Goal: Information Seeking & Learning: Learn about a topic

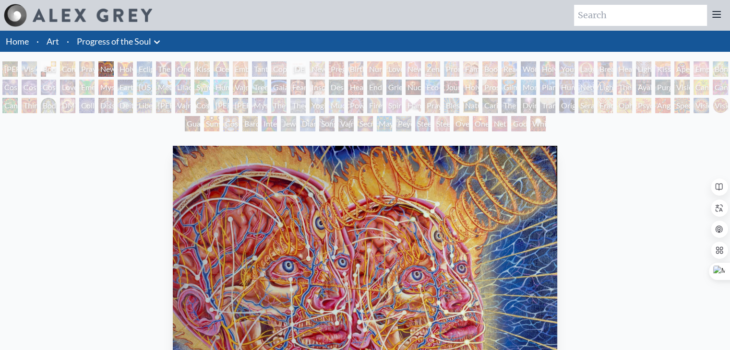
click at [12, 67] on div "[PERSON_NAME] & Eve" at bounding box center [9, 68] width 15 height 15
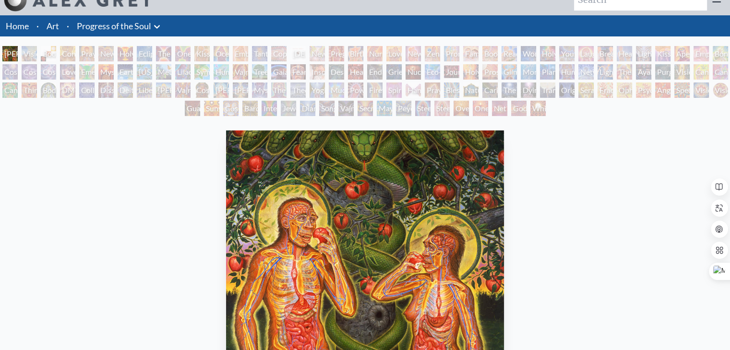
scroll to position [15, 0]
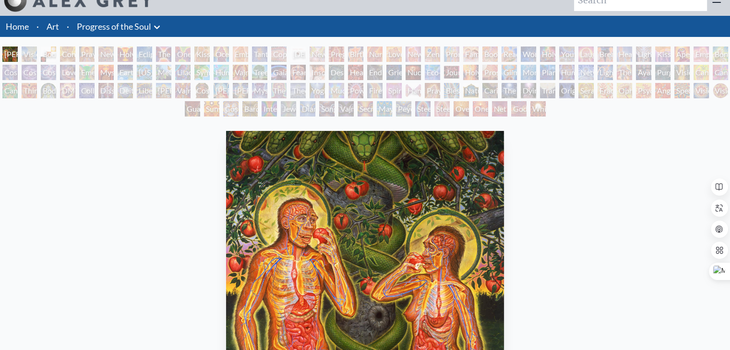
click at [387, 53] on div "Love Circuit" at bounding box center [393, 54] width 15 height 15
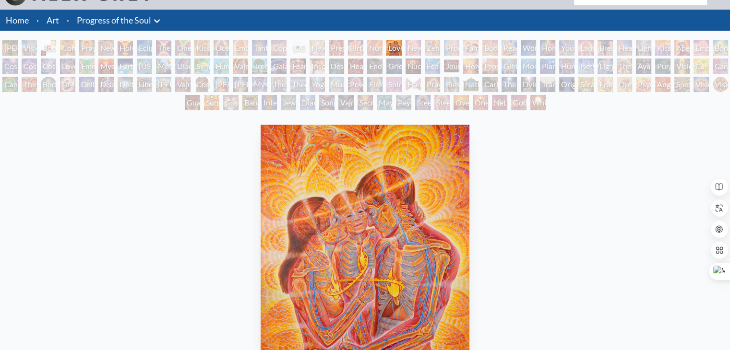
scroll to position [20, 0]
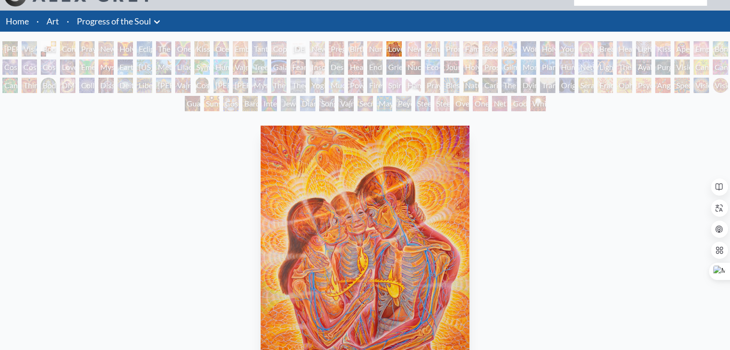
click at [453, 104] on div "Oversoul" at bounding box center [460, 103] width 15 height 15
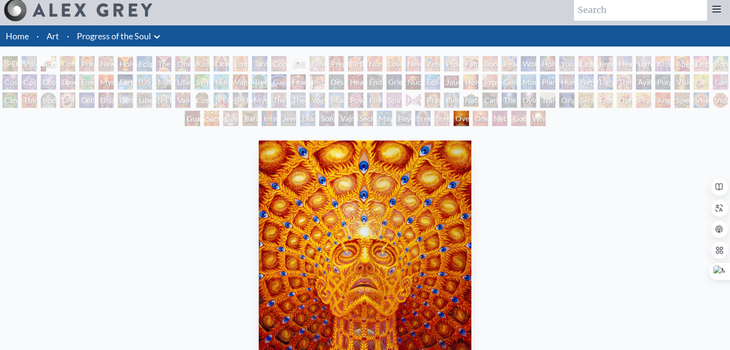
scroll to position [5, 0]
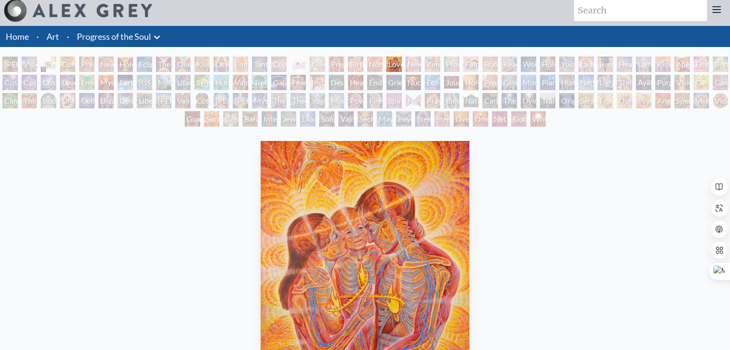
scroll to position [20, 0]
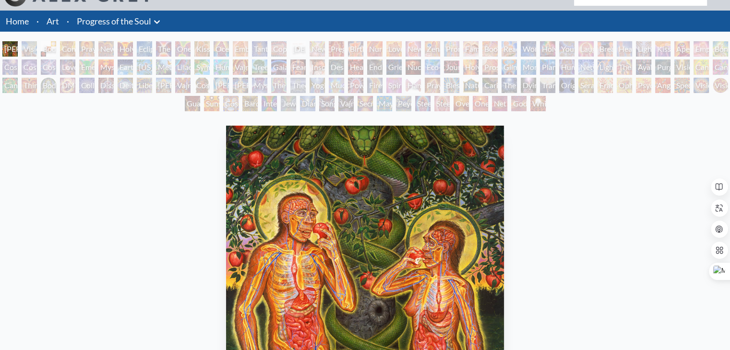
scroll to position [15, 0]
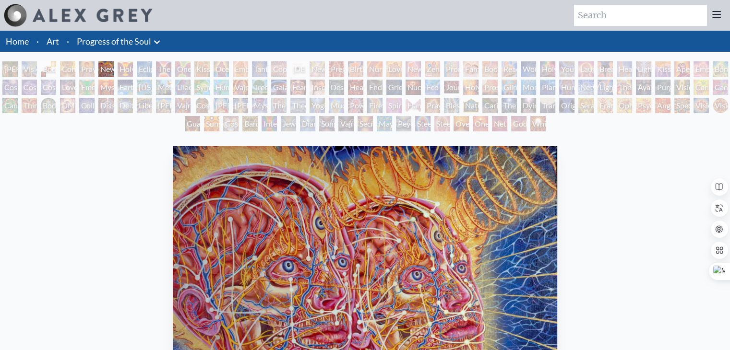
scroll to position [309, 0]
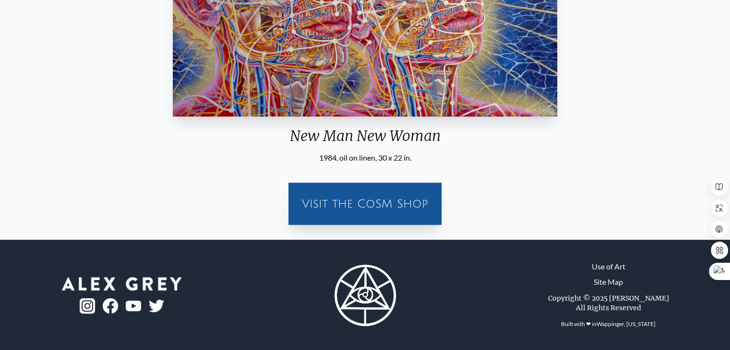
scroll to position [309, 0]
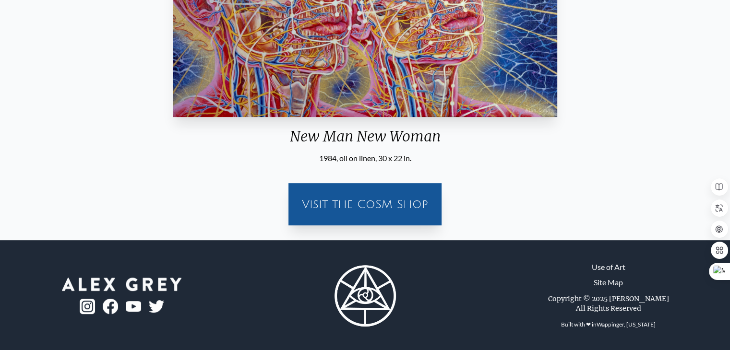
click at [388, 194] on div "Visit the CoSM Shop" at bounding box center [364, 204] width 141 height 31
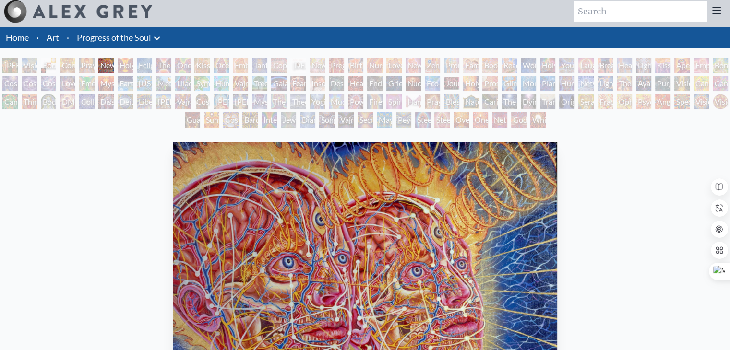
scroll to position [0, 0]
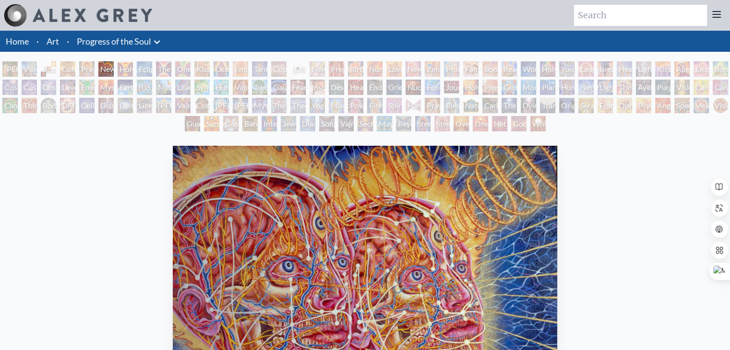
click at [133, 70] on div "Holy Grail" at bounding box center [125, 68] width 15 height 15
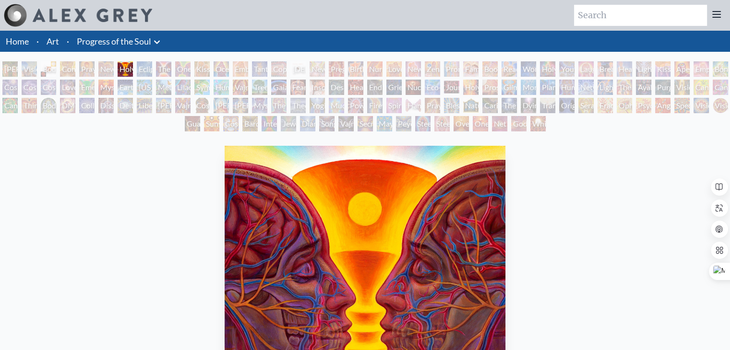
click at [133, 72] on div "Holy Grail" at bounding box center [125, 68] width 15 height 15
click at [171, 69] on div "The Kiss" at bounding box center [163, 68] width 15 height 15
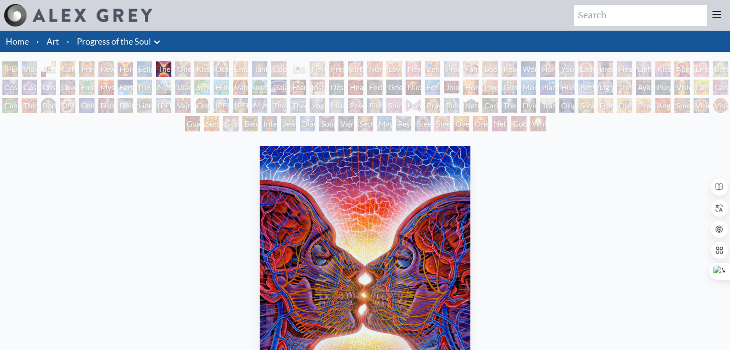
click at [210, 68] on div "Kissing" at bounding box center [201, 68] width 15 height 15
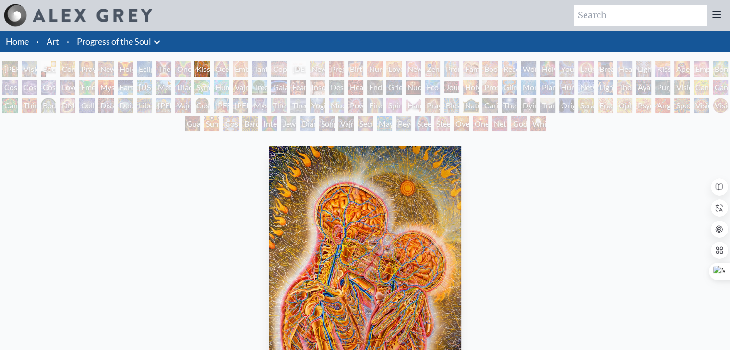
click at [248, 61] on div "Embracing" at bounding box center [240, 68] width 15 height 15
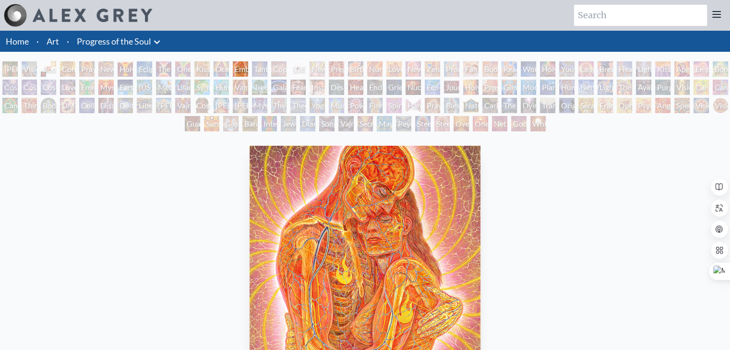
click at [286, 68] on div "Copulating" at bounding box center [278, 68] width 15 height 15
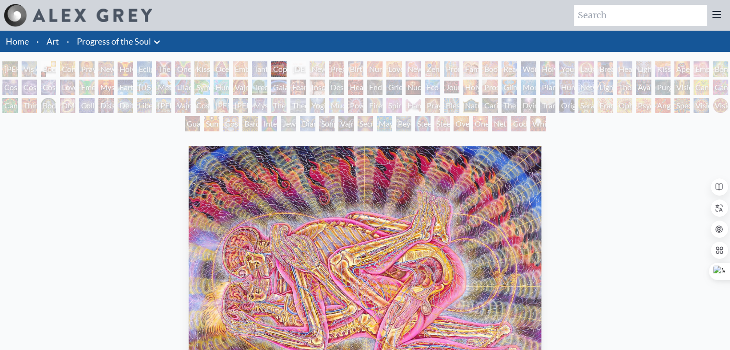
click at [392, 67] on div "Love Circuit" at bounding box center [393, 68] width 15 height 15
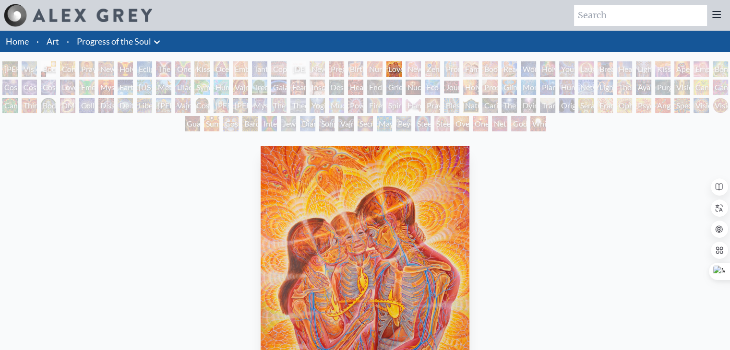
click at [440, 63] on div "Zena Lotus" at bounding box center [431, 68] width 15 height 15
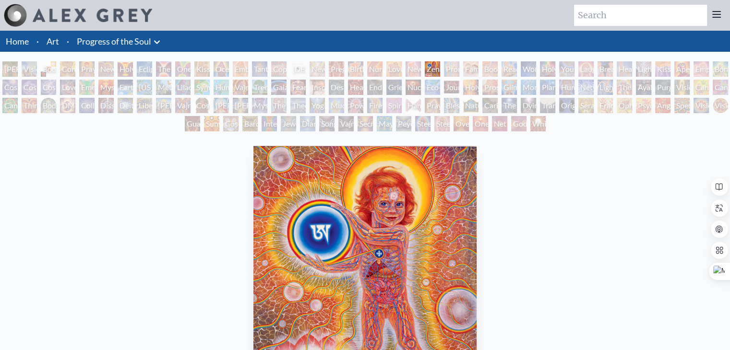
click at [663, 66] on div "Kiss of the [MEDICAL_DATA]" at bounding box center [662, 68] width 15 height 15
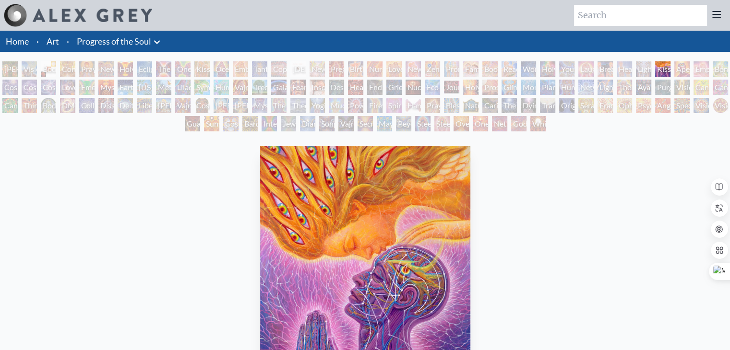
click at [680, 67] on div "Aperture" at bounding box center [681, 68] width 15 height 15
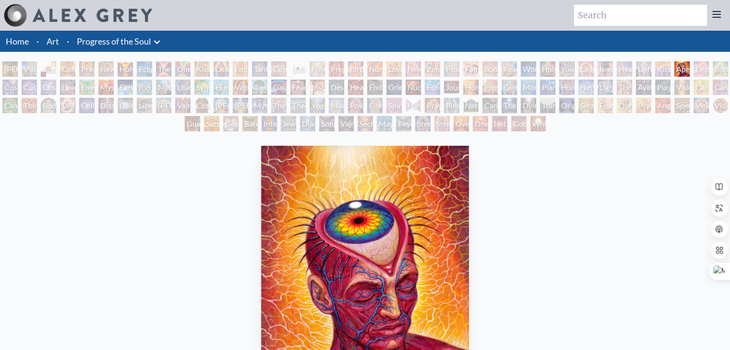
click at [689, 67] on div "Aperture" at bounding box center [681, 68] width 15 height 15
click at [716, 67] on div "Adam & Eve Visionary Origin of Language Body, Mind, Spirit Contemplation Prayin…" at bounding box center [365, 97] width 730 height 73
click at [4, 85] on div "Cosmic Creativity" at bounding box center [9, 87] width 15 height 15
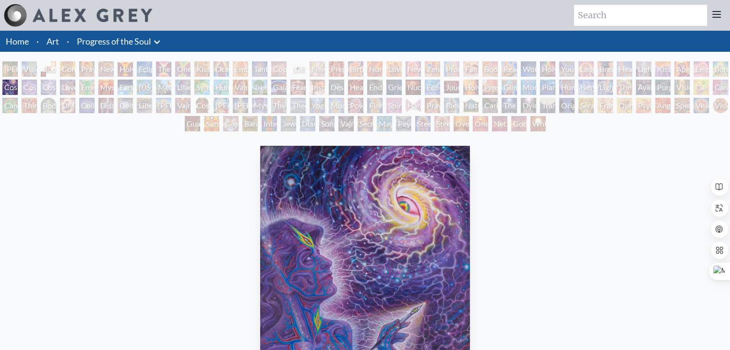
click at [28, 68] on div "Visionary Origin of Language" at bounding box center [29, 68] width 15 height 15
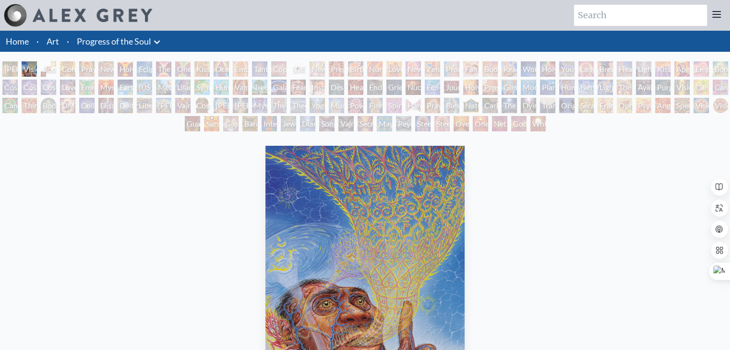
click at [37, 82] on div "Cosmic Artist" at bounding box center [29, 87] width 15 height 15
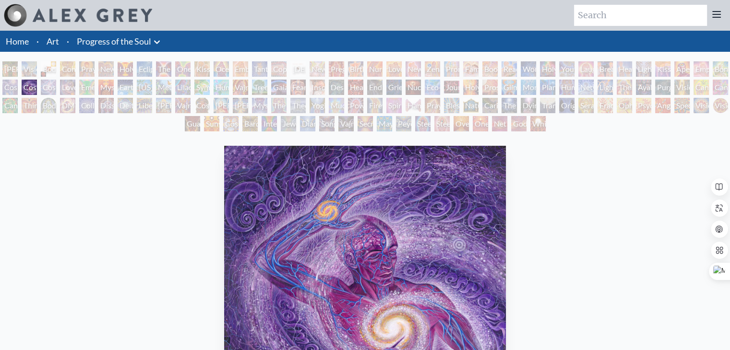
click at [43, 67] on div "Body, Mind, Spirit" at bounding box center [48, 68] width 15 height 15
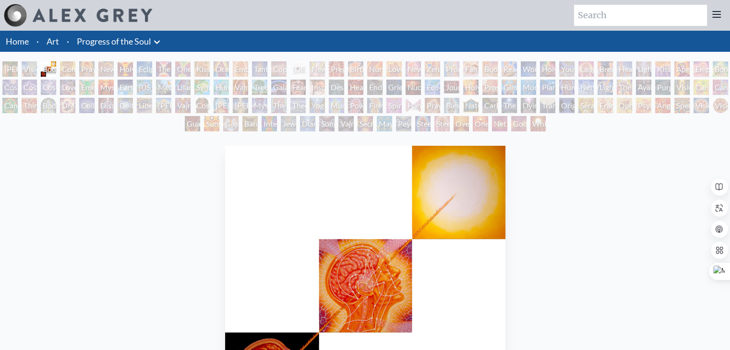
click at [66, 71] on div "Contemplation" at bounding box center [67, 68] width 15 height 15
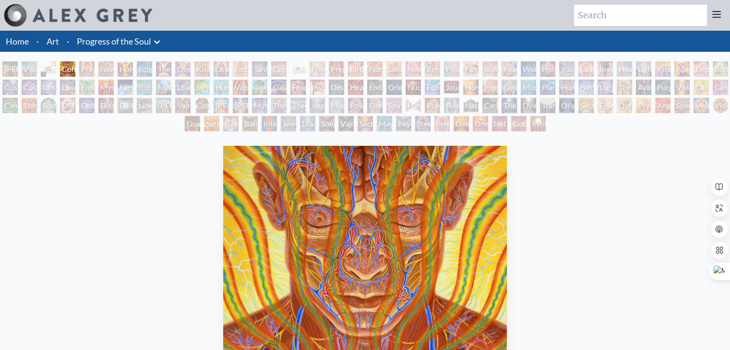
click at [91, 73] on div "Praying" at bounding box center [86, 68] width 15 height 15
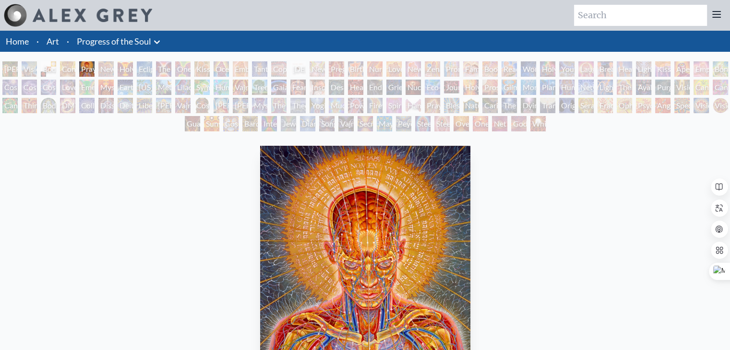
click at [106, 70] on div "New Man New Woman" at bounding box center [105, 68] width 15 height 15
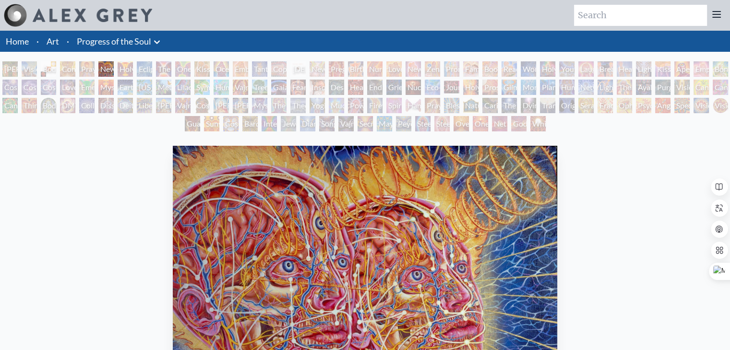
click at [131, 65] on div "Holy Grail" at bounding box center [125, 68] width 15 height 15
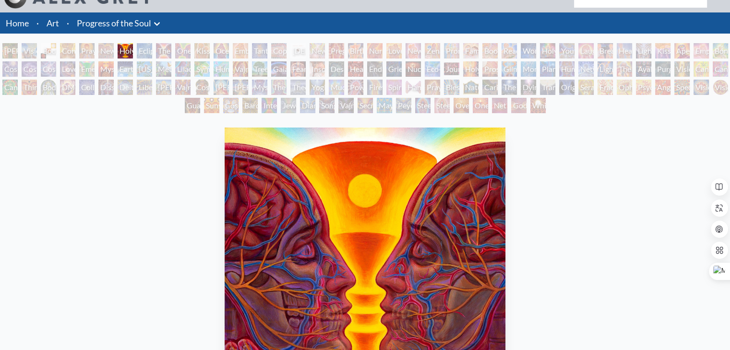
scroll to position [12, 0]
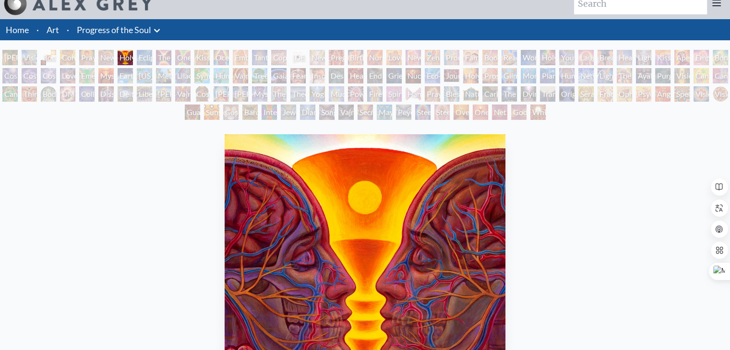
click at [89, 79] on div "Emerald Grail" at bounding box center [86, 75] width 15 height 15
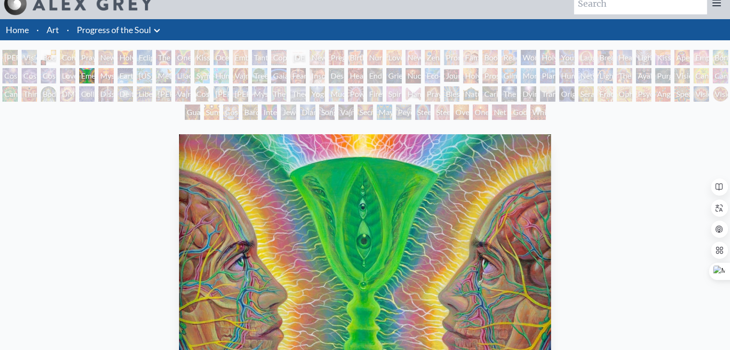
click at [69, 76] on div "Love is a Cosmic Force" at bounding box center [67, 75] width 15 height 15
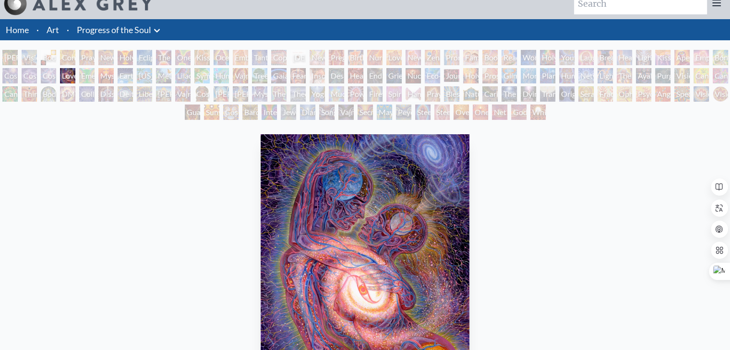
click at [50, 77] on div "Cosmic Lovers" at bounding box center [48, 75] width 15 height 15
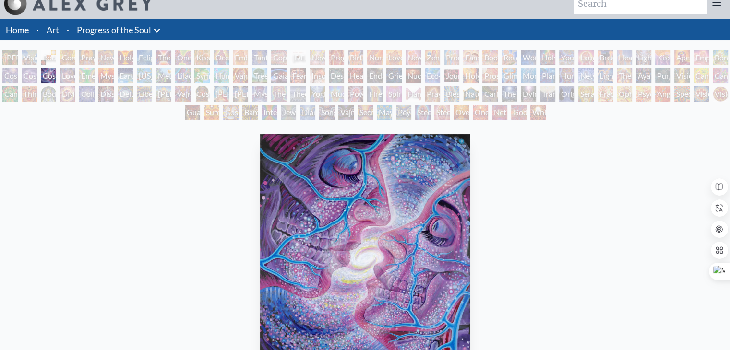
click at [114, 75] on div "Mysteriosa 2" at bounding box center [105, 75] width 15 height 15
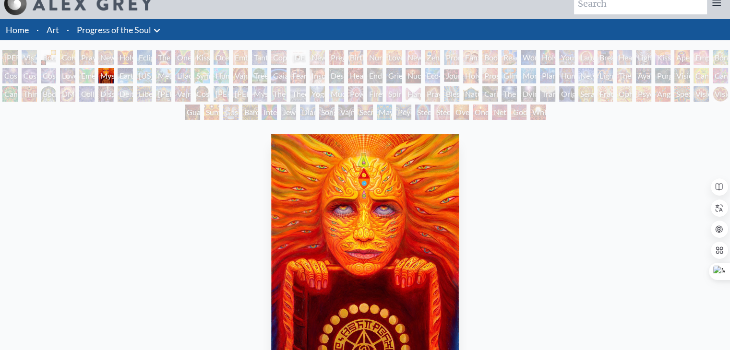
click at [142, 79] on div "[US_STATE] Song" at bounding box center [144, 75] width 15 height 15
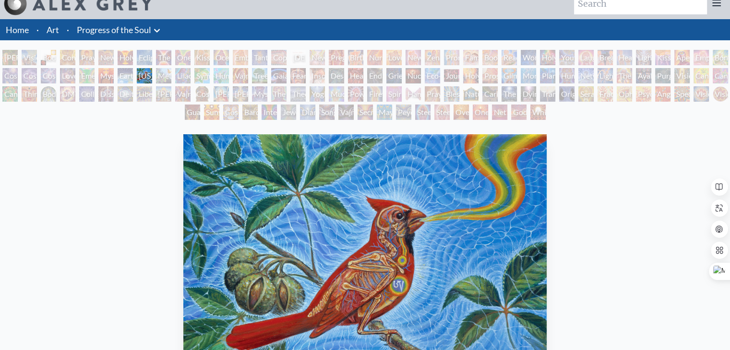
click at [220, 81] on div "Humming Bird" at bounding box center [220, 75] width 15 height 15
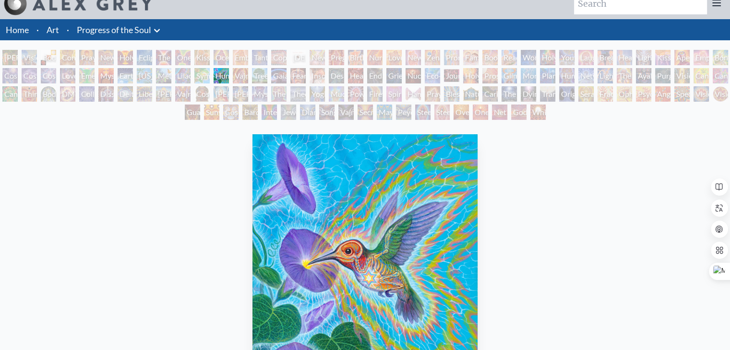
click at [284, 77] on div "Gaia" at bounding box center [278, 75] width 15 height 15
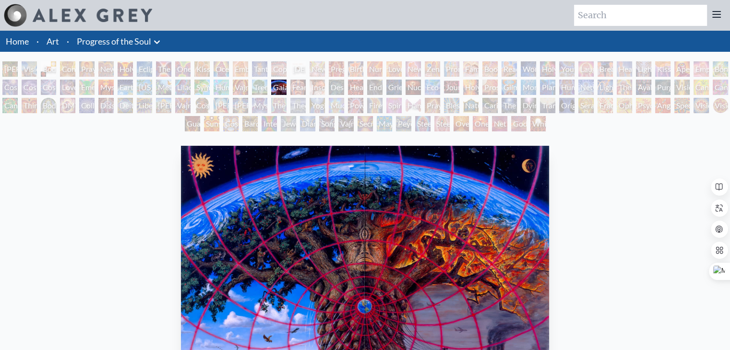
click at [298, 83] on div "Fear" at bounding box center [297, 87] width 15 height 15
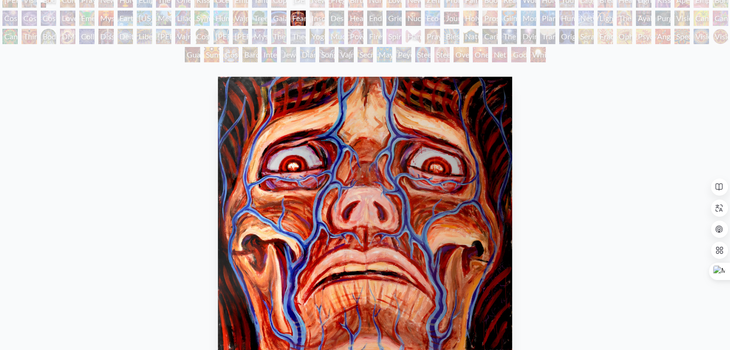
scroll to position [54, 0]
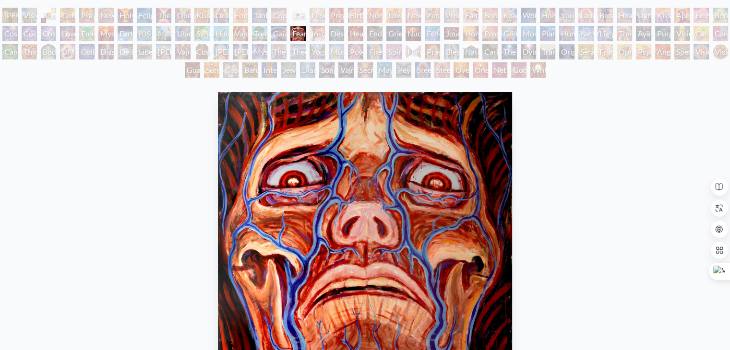
click at [325, 34] on div "Insomnia" at bounding box center [316, 33] width 15 height 15
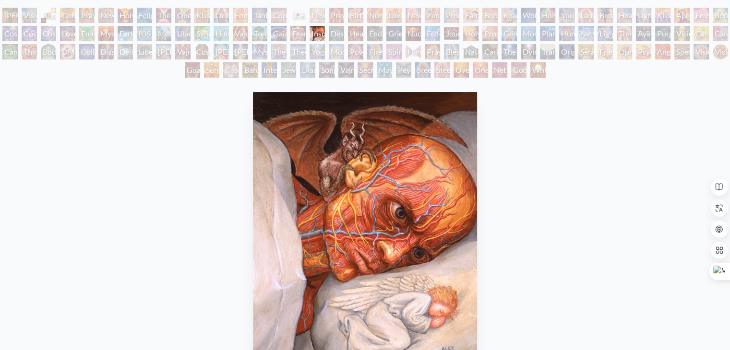
click at [338, 34] on div "Despair" at bounding box center [336, 33] width 15 height 15
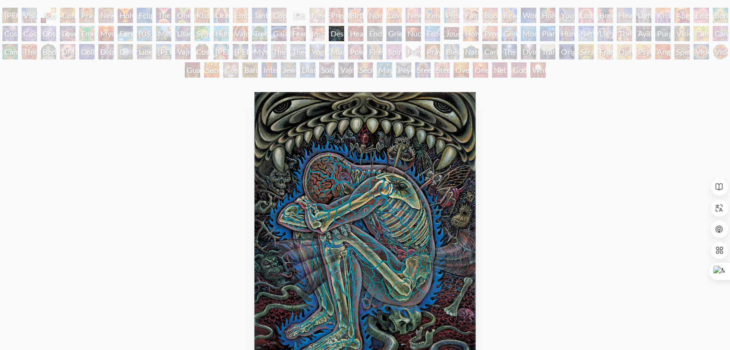
click at [357, 31] on div "Headache" at bounding box center [355, 33] width 15 height 15
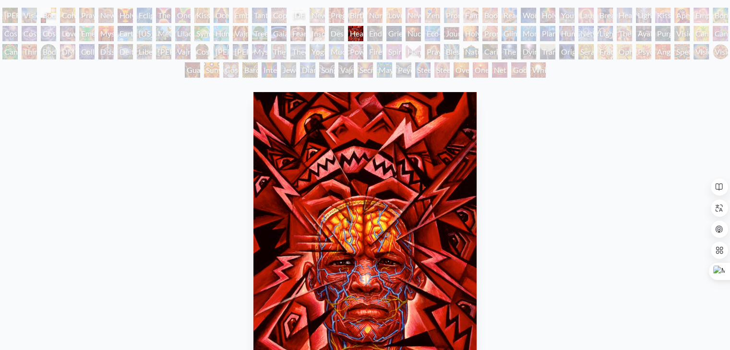
click at [374, 33] on div "Endarkenment" at bounding box center [374, 33] width 15 height 15
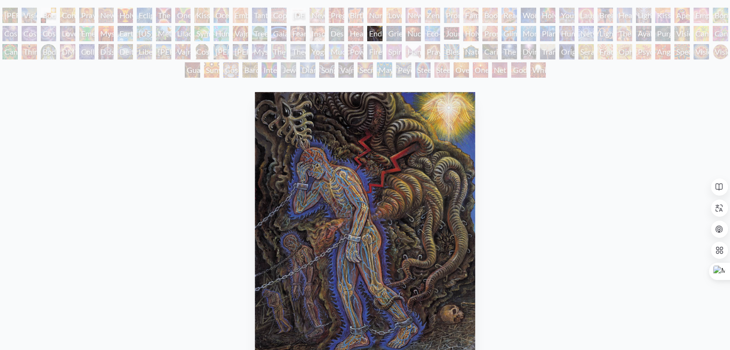
click at [390, 37] on div "Adam & Eve Visionary Origin of Language Body, Mind, Spirit Contemplation Prayin…" at bounding box center [365, 44] width 730 height 73
click at [392, 33] on div "Adam & Eve Visionary Origin of Language Body, Mind, Spirit Contemplation Prayin…" at bounding box center [365, 44] width 730 height 73
click at [392, 31] on div "Adam & Eve Visionary Origin of Language Body, Mind, Spirit Contemplation Prayin…" at bounding box center [365, 44] width 730 height 73
click at [401, 33] on div "Grieving" at bounding box center [393, 33] width 15 height 15
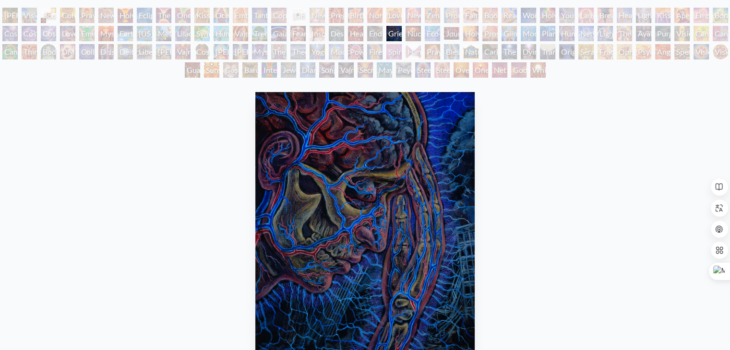
click at [440, 33] on div "Eco-Atlas" at bounding box center [431, 33] width 15 height 15
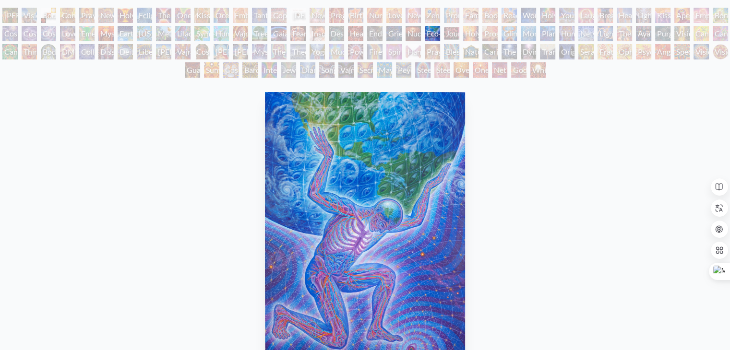
click at [420, 35] on div "Nuclear Crucifixion" at bounding box center [412, 33] width 15 height 15
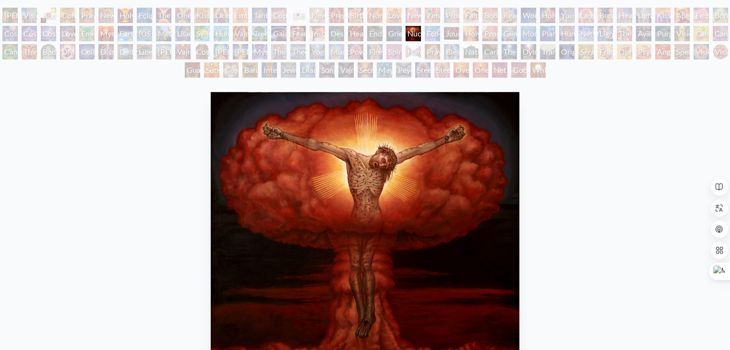
click at [497, 31] on div "Prostration" at bounding box center [489, 33] width 15 height 15
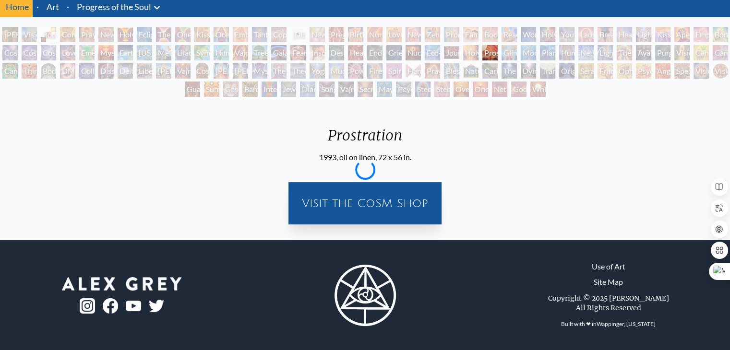
scroll to position [54, 0]
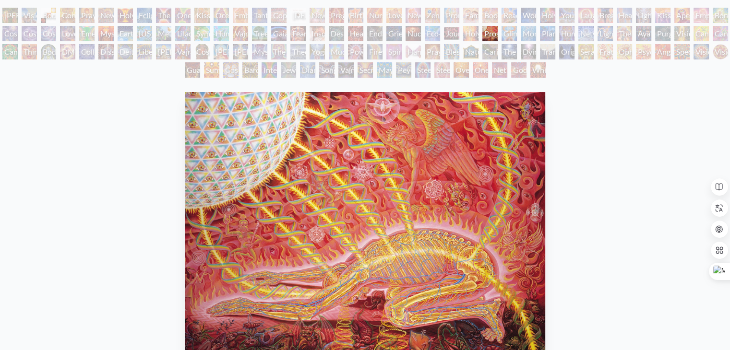
click at [468, 32] on div "Holy Fire" at bounding box center [470, 33] width 15 height 15
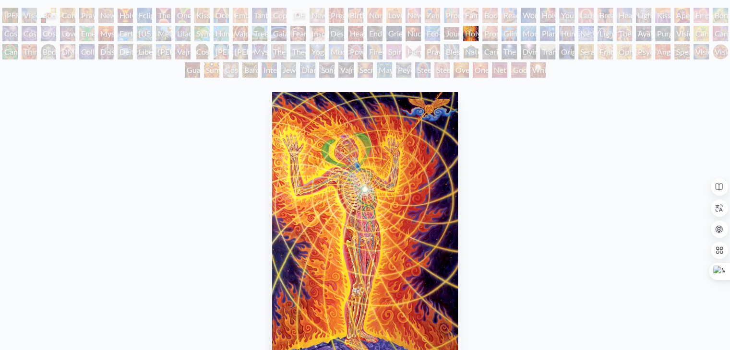
click at [514, 33] on div "Glimpsing the Empyrean" at bounding box center [508, 33] width 15 height 15
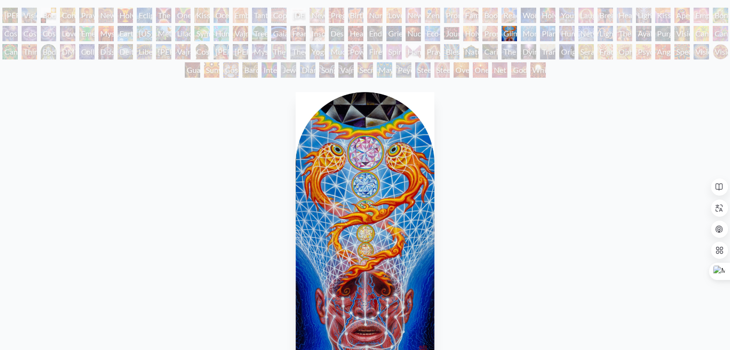
click at [612, 30] on div "Lightworker" at bounding box center [604, 33] width 15 height 15
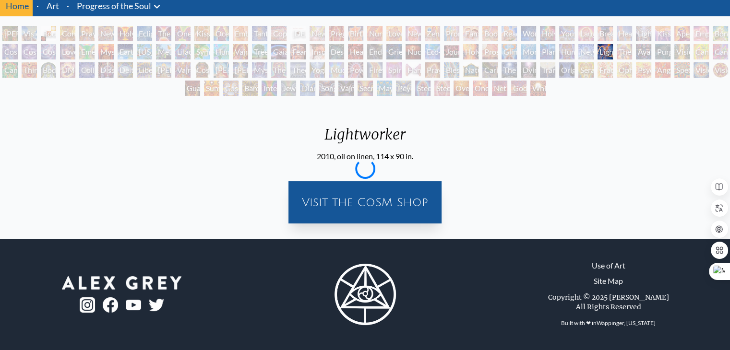
scroll to position [35, 0]
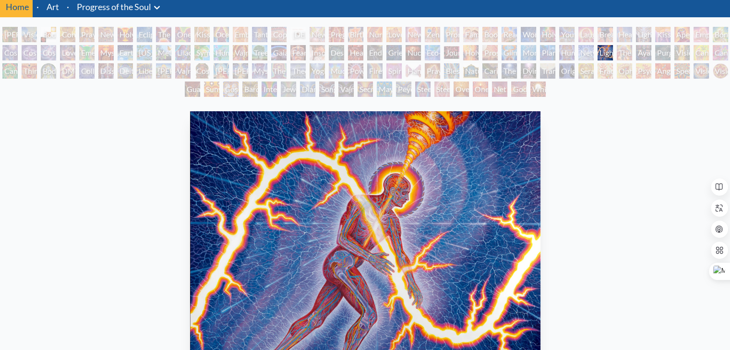
scroll to position [54, 0]
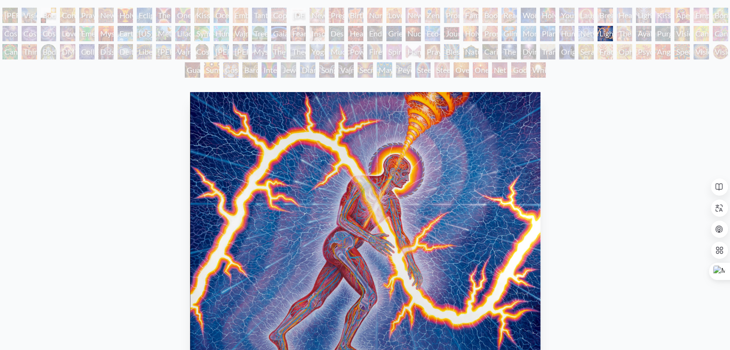
click at [583, 31] on div "Networks" at bounding box center [585, 33] width 15 height 15
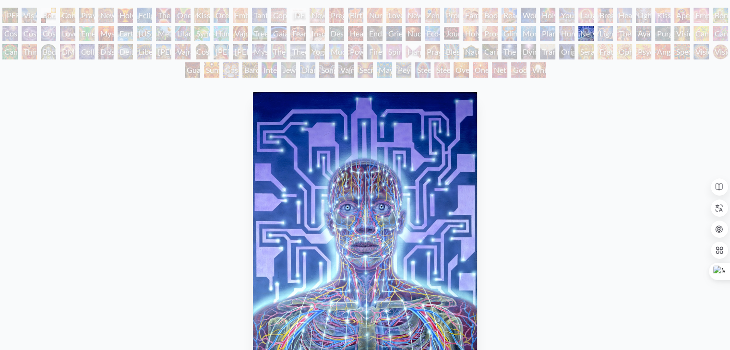
click at [566, 33] on div "Human Geometry" at bounding box center [566, 33] width 15 height 15
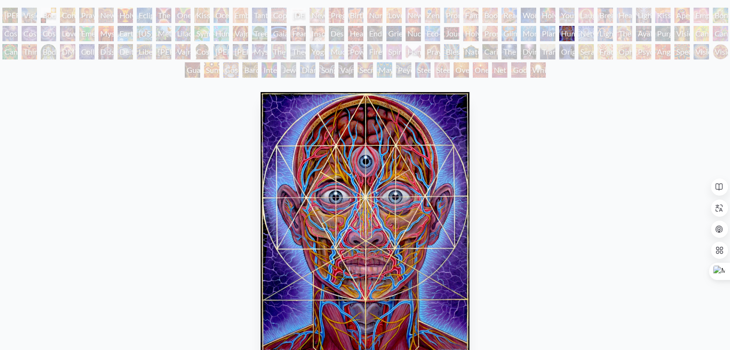
click at [641, 34] on div "Ayahuasca Visitation" at bounding box center [643, 33] width 15 height 15
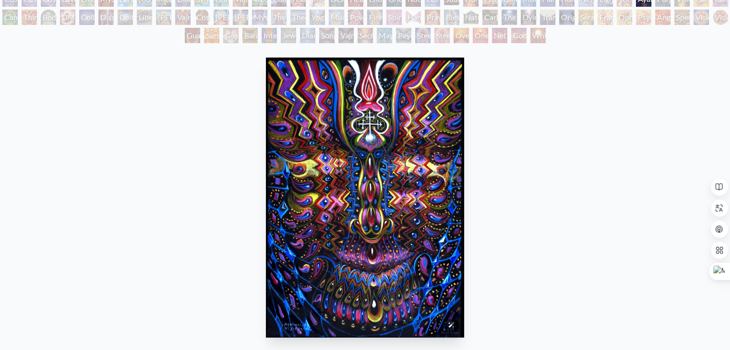
scroll to position [48, 0]
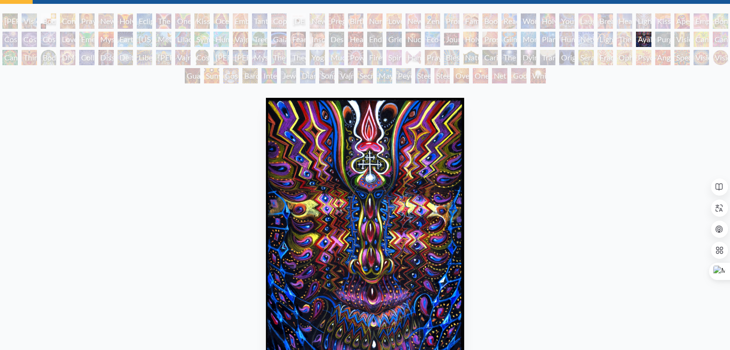
click at [683, 38] on div "Vision Tree" at bounding box center [681, 39] width 15 height 15
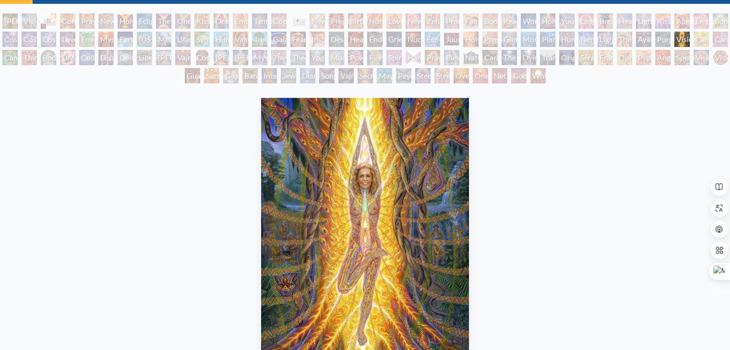
click at [12, 56] on div "Cannabacchus" at bounding box center [9, 57] width 15 height 15
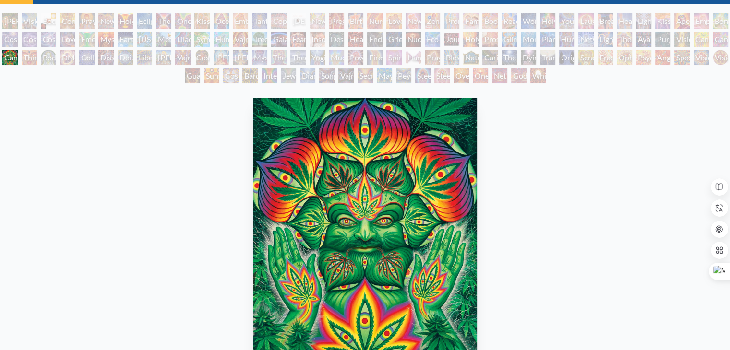
click at [32, 59] on div "Third Eye Tears of Joy" at bounding box center [29, 57] width 15 height 15
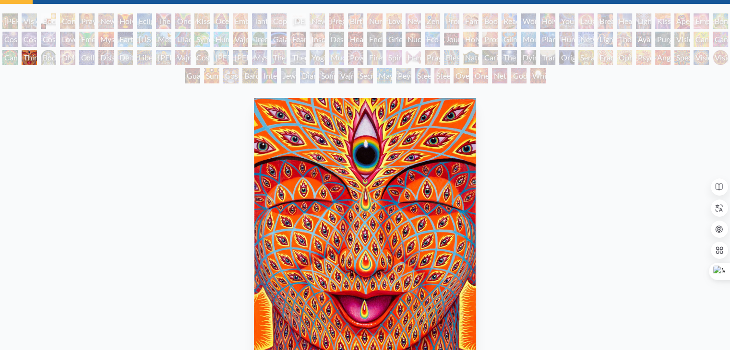
click at [49, 63] on div "Body/Mind as a Vibratory Field of Energy" at bounding box center [48, 57] width 15 height 15
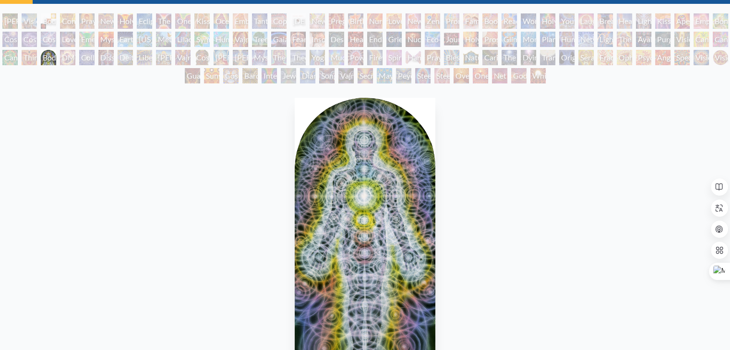
click at [71, 59] on div "DMT - The Spirit Molecule" at bounding box center [67, 57] width 15 height 15
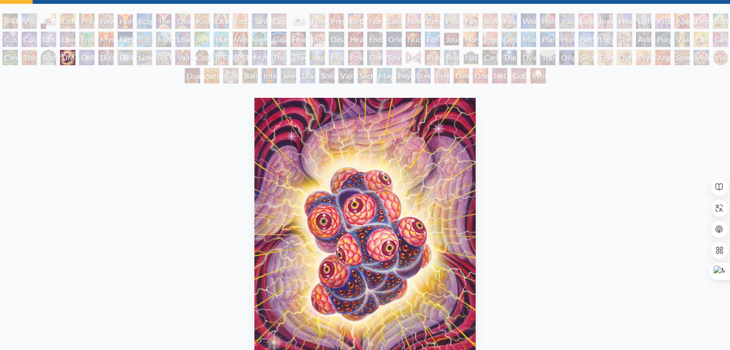
click at [89, 58] on div "Collective Vision" at bounding box center [86, 57] width 15 height 15
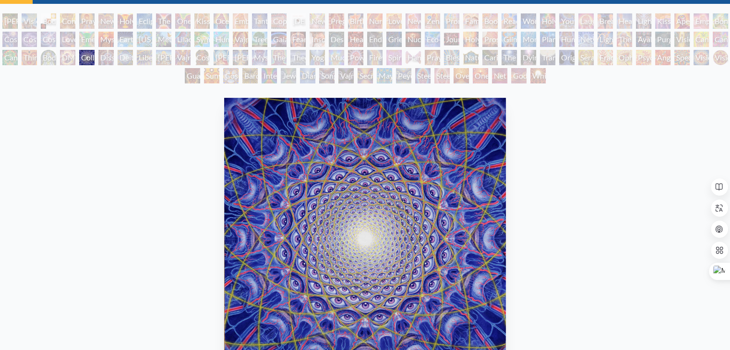
click at [106, 58] on div "Dissectional Art for Tool's Lateralus CD" at bounding box center [105, 57] width 15 height 15
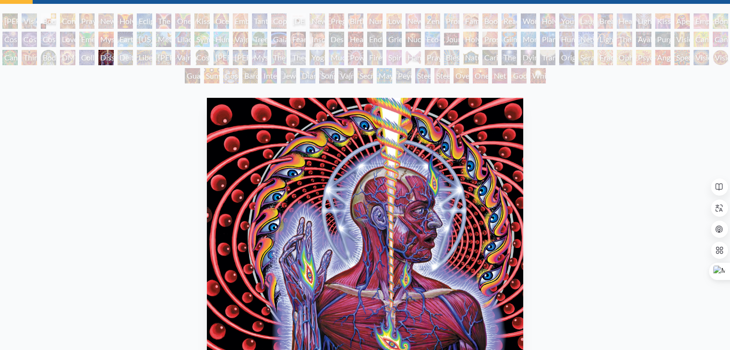
click at [127, 57] on div "Deities & Demons Drinking from the Milky Pool" at bounding box center [125, 57] width 15 height 15
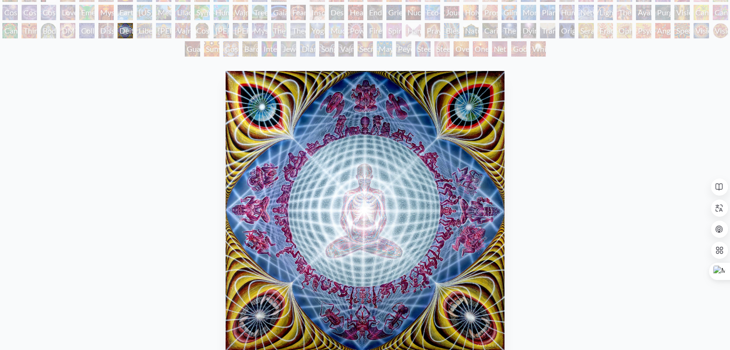
scroll to position [69, 0]
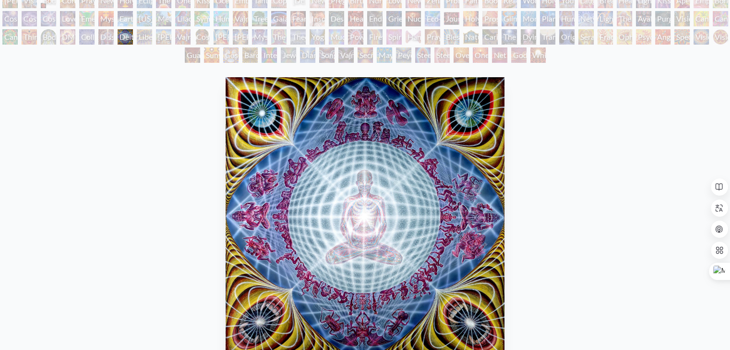
click at [148, 35] on div "Liberation Through Seeing" at bounding box center [144, 36] width 15 height 15
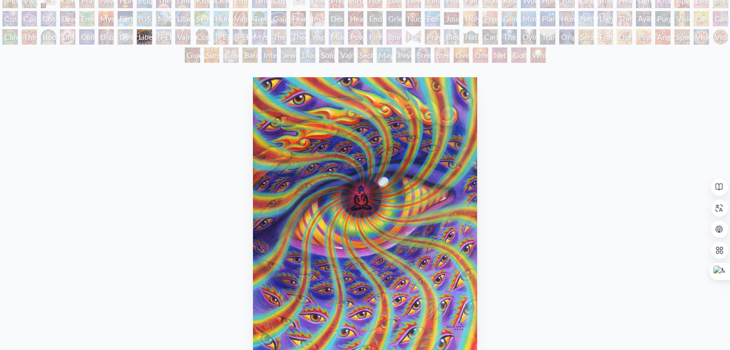
click at [167, 36] on div "[PERSON_NAME]" at bounding box center [163, 36] width 15 height 15
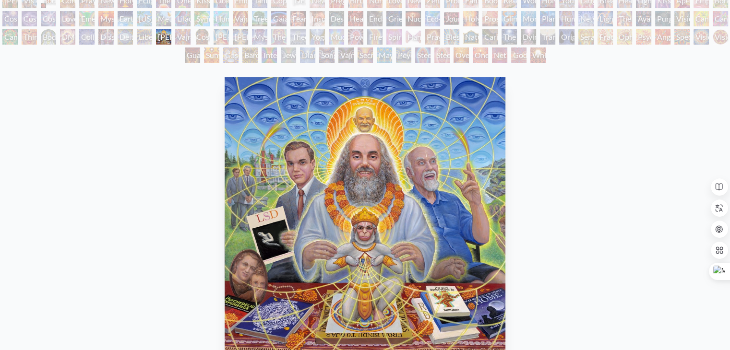
click at [188, 38] on div "Vajra Guru" at bounding box center [182, 36] width 15 height 15
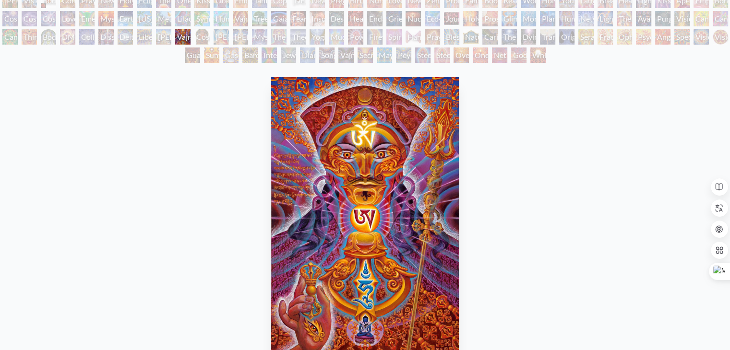
click at [205, 36] on div "Cosmic [DEMOGRAPHIC_DATA]" at bounding box center [201, 36] width 15 height 15
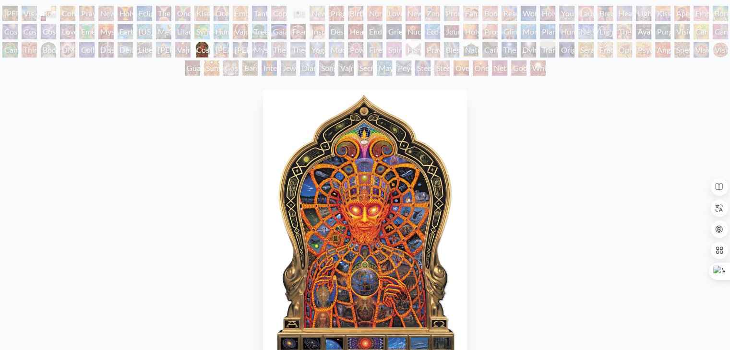
scroll to position [50, 0]
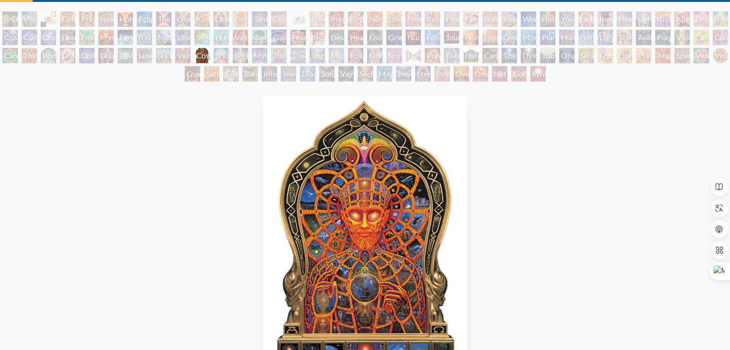
click at [219, 57] on div "[PERSON_NAME]" at bounding box center [220, 55] width 15 height 15
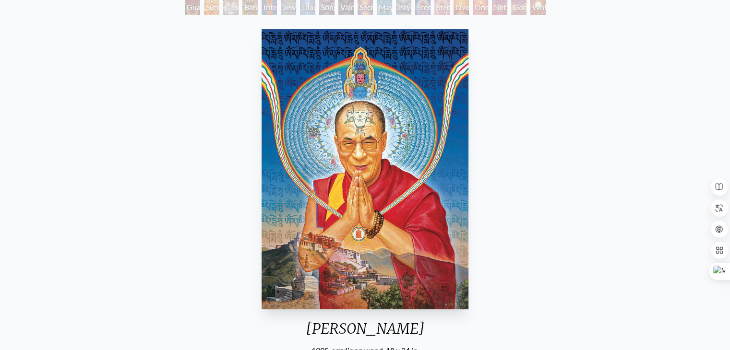
scroll to position [40, 0]
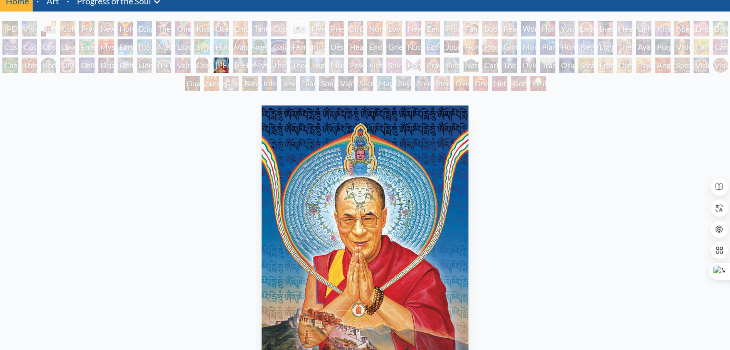
click at [240, 63] on div "[PERSON_NAME]" at bounding box center [240, 65] width 15 height 15
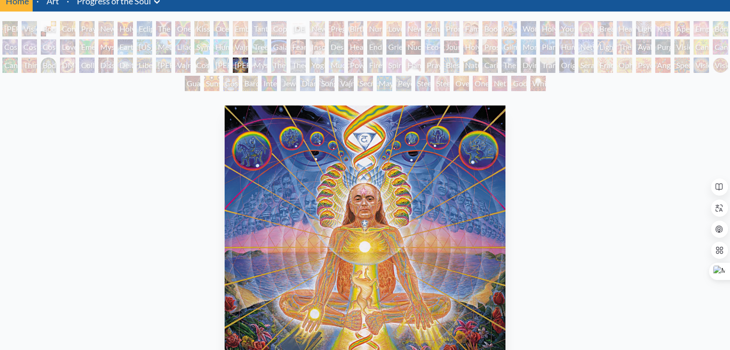
click at [261, 60] on div "Mystic Eye" at bounding box center [259, 65] width 15 height 15
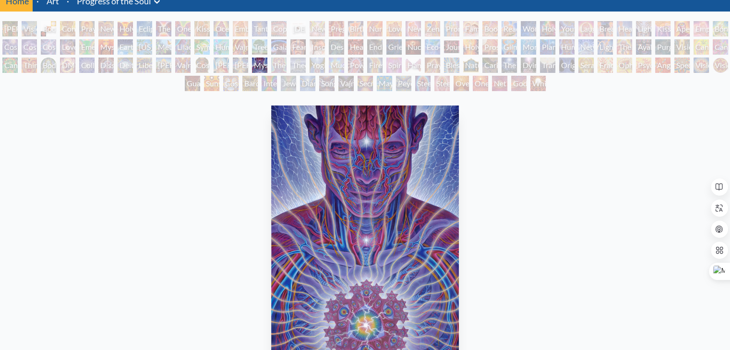
click at [282, 67] on div "The Seer" at bounding box center [278, 65] width 15 height 15
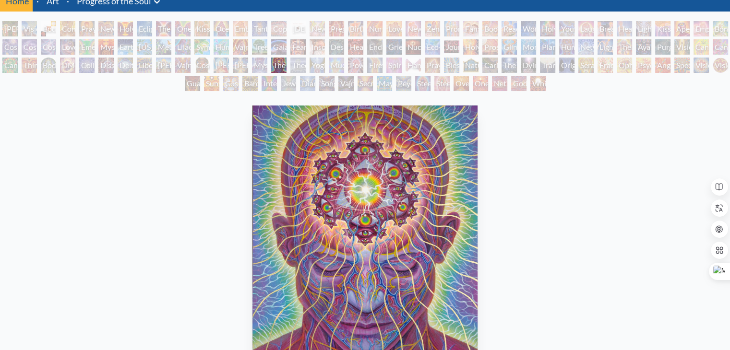
click at [300, 62] on div "Theologue" at bounding box center [297, 65] width 15 height 15
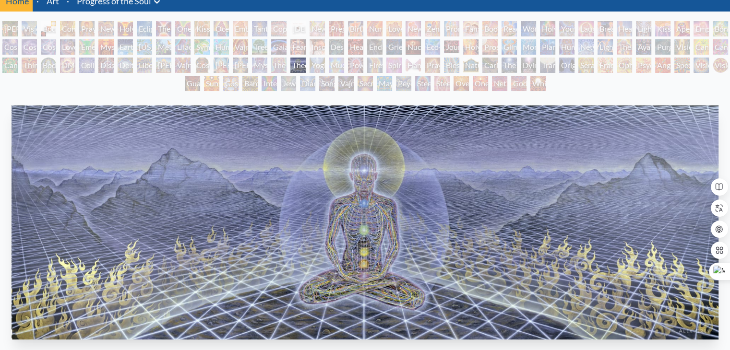
click at [306, 58] on div "Theologue" at bounding box center [297, 65] width 15 height 15
click at [322, 65] on div "Yogi & the Möbius Sphere" at bounding box center [316, 65] width 15 height 15
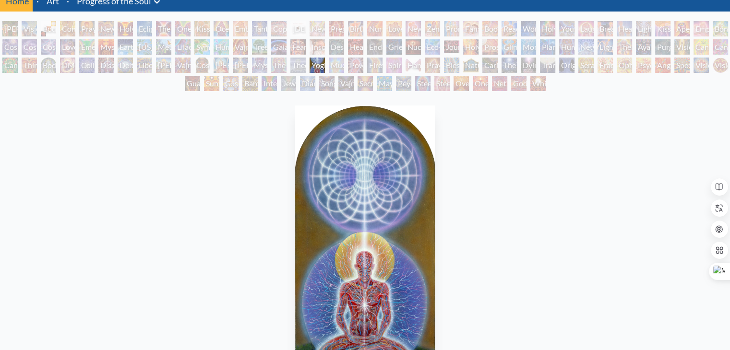
click at [340, 62] on div "Mudra" at bounding box center [336, 65] width 15 height 15
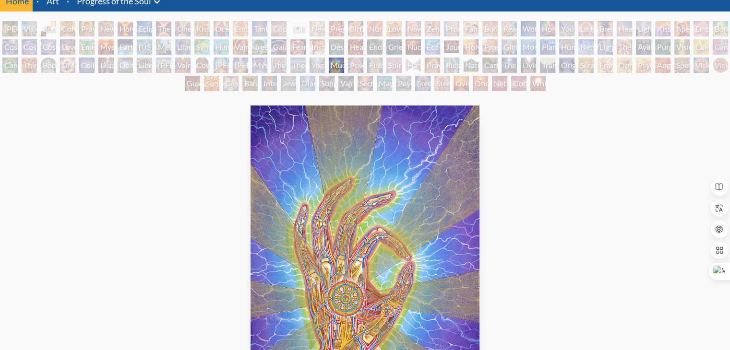
click at [344, 64] on div "Mudra" at bounding box center [336, 65] width 15 height 15
click at [360, 62] on div "Power to the Peaceful" at bounding box center [355, 65] width 15 height 15
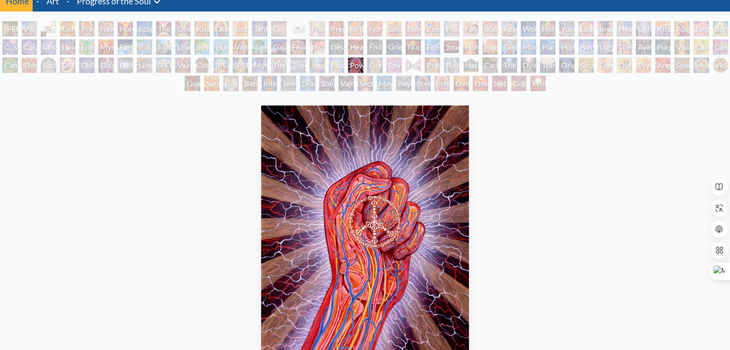
click at [369, 68] on div "Firewalking" at bounding box center [374, 65] width 15 height 15
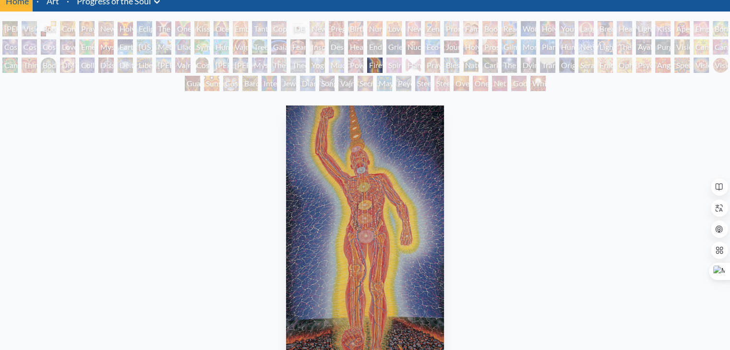
click at [394, 63] on div "Spirit Animates the Flesh" at bounding box center [393, 65] width 15 height 15
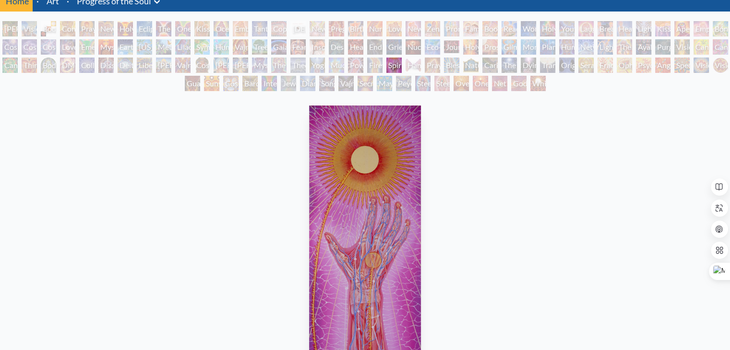
click at [412, 69] on div "Hands that See" at bounding box center [412, 65] width 15 height 15
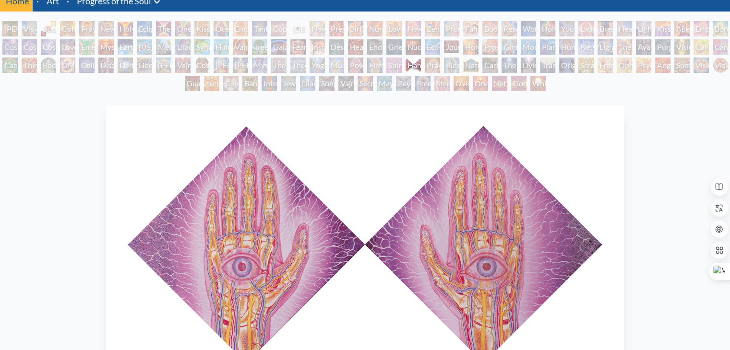
click at [437, 64] on div "Praying Hands" at bounding box center [431, 65] width 15 height 15
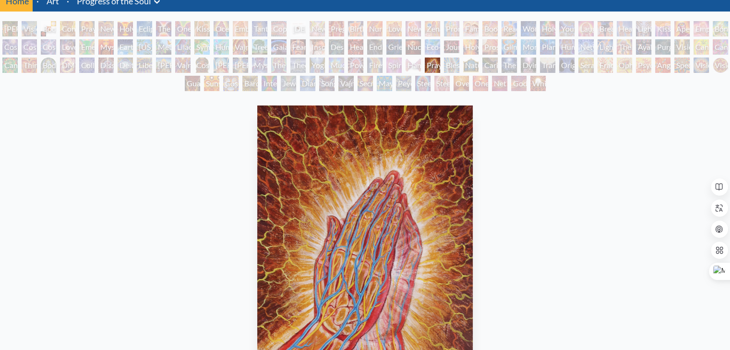
click at [459, 62] on div "Blessing Hand" at bounding box center [451, 65] width 15 height 15
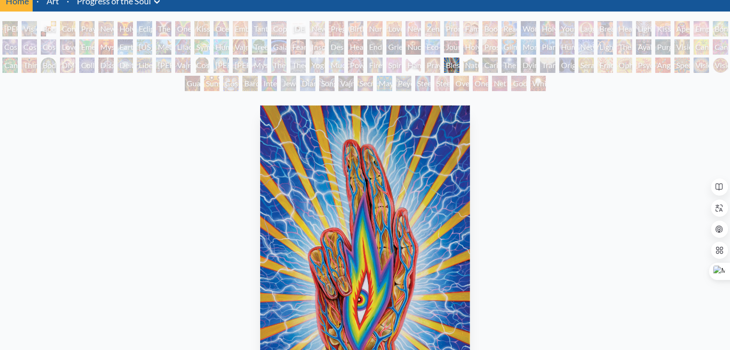
click at [470, 59] on div "Nature of Mind" at bounding box center [470, 65] width 15 height 15
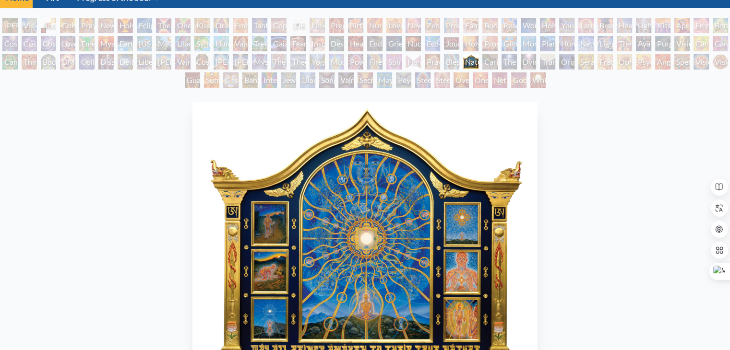
scroll to position [23, 0]
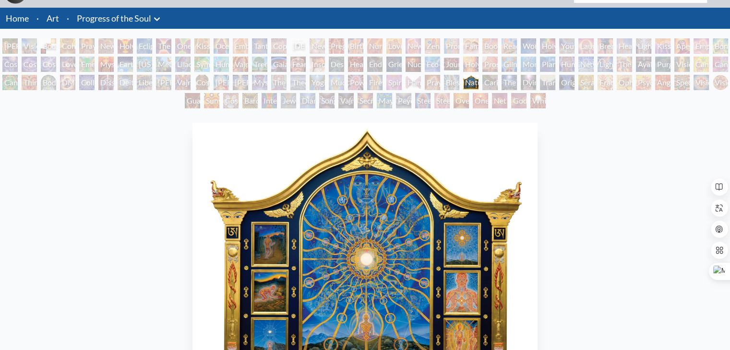
click at [489, 83] on div "Caring" at bounding box center [489, 82] width 15 height 15
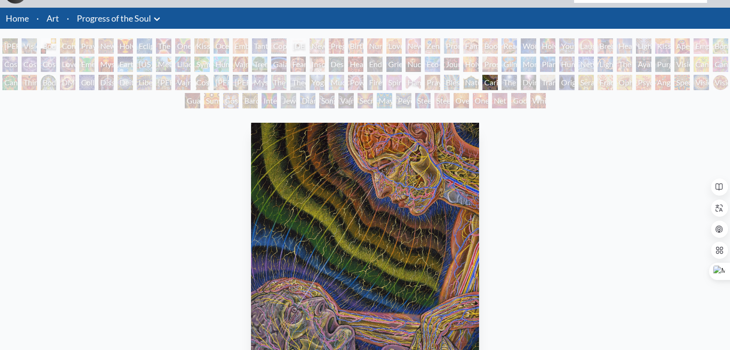
click at [505, 79] on div "The Soul Finds It's Way" at bounding box center [508, 82] width 15 height 15
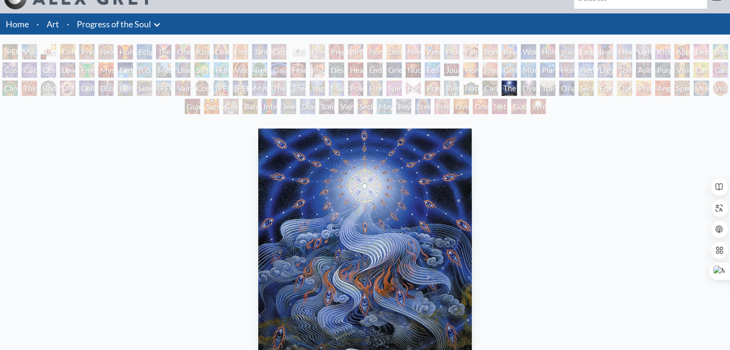
scroll to position [17, 0]
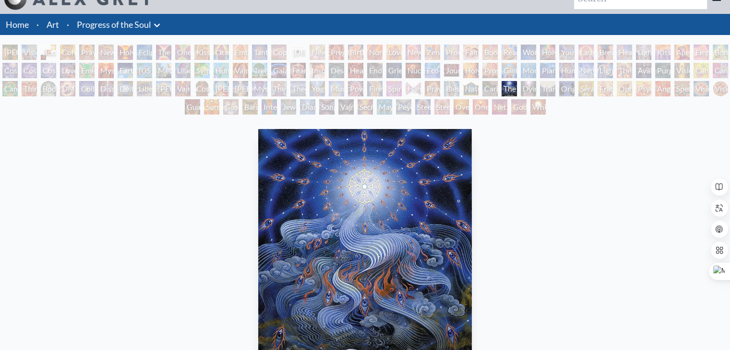
click at [530, 88] on div "Dying" at bounding box center [527, 88] width 15 height 15
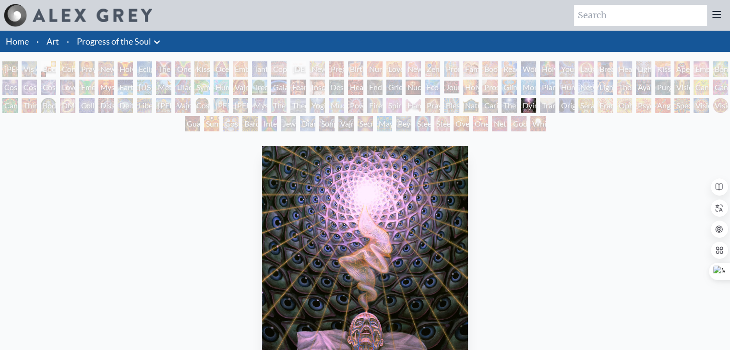
click at [545, 99] on div "Transfiguration" at bounding box center [547, 105] width 15 height 15
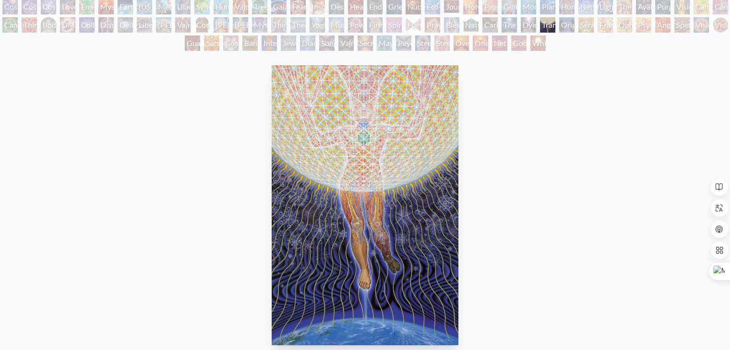
scroll to position [67, 0]
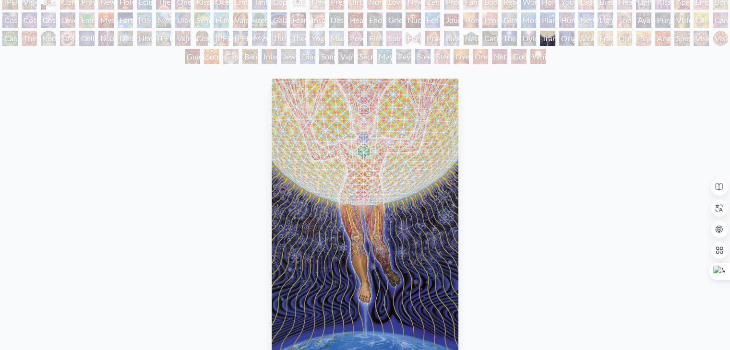
click at [568, 35] on div "Original Face" at bounding box center [566, 38] width 15 height 15
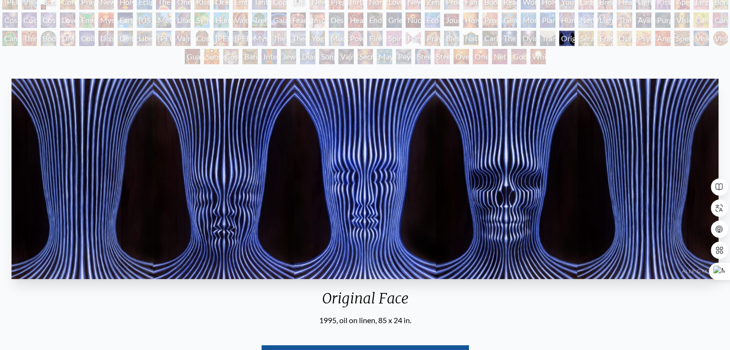
click at [517, 42] on div "The Soul Finds It's Way" at bounding box center [508, 38] width 15 height 15
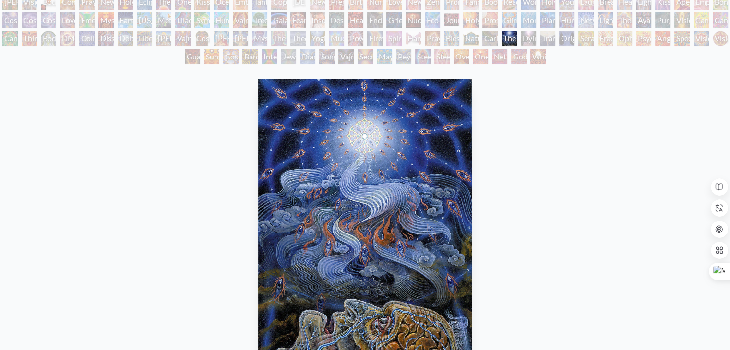
click at [527, 40] on div "Dying" at bounding box center [527, 38] width 15 height 15
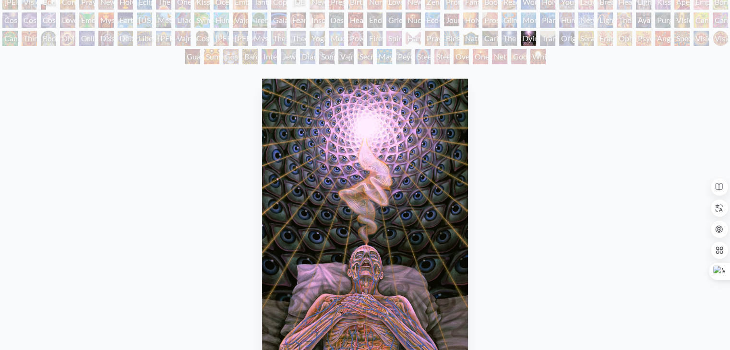
click at [553, 35] on div "Transfiguration" at bounding box center [547, 38] width 15 height 15
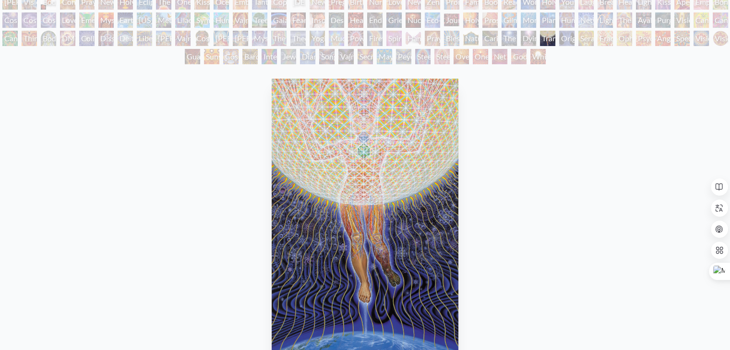
click at [602, 31] on div "Fractal Eyes" at bounding box center [604, 38] width 15 height 15
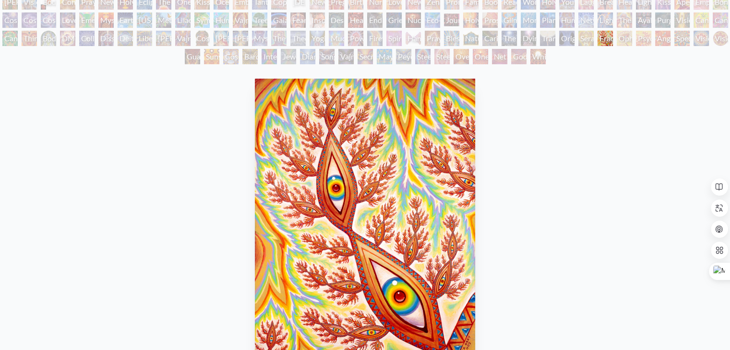
click at [517, 35] on div "The Soul Finds It's Way" at bounding box center [508, 38] width 15 height 15
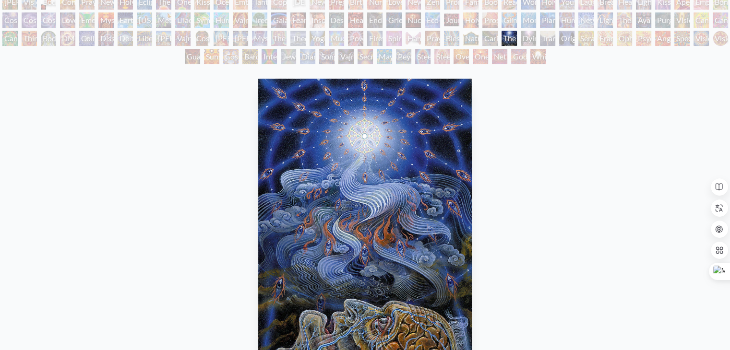
click at [606, 35] on div "Fractal Eyes" at bounding box center [604, 38] width 15 height 15
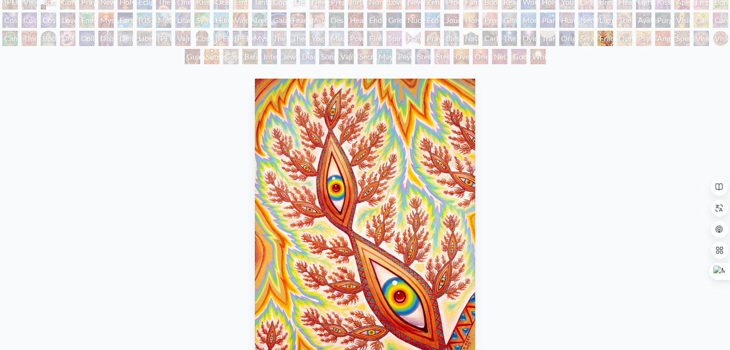
click at [623, 41] on div "Ophanic Eyelash" at bounding box center [623, 38] width 15 height 15
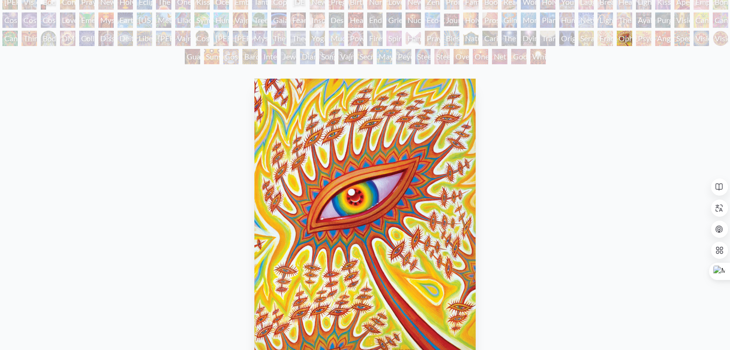
click at [612, 39] on div "Fractal Eyes" at bounding box center [604, 38] width 15 height 15
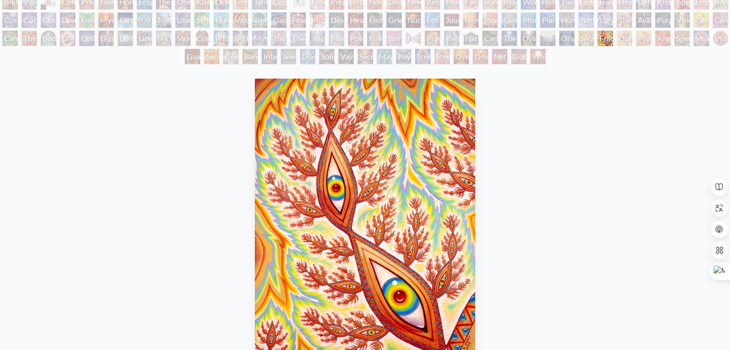
click at [661, 34] on div "Angel Skin" at bounding box center [662, 38] width 15 height 15
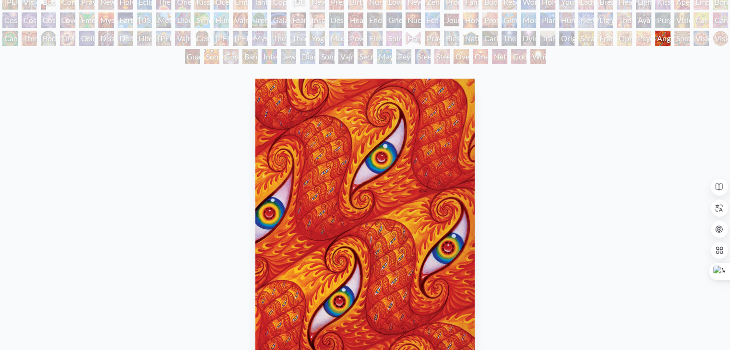
click at [670, 35] on div "Angel Skin" at bounding box center [662, 38] width 15 height 15
click at [623, 45] on div "Ophanic Eyelash" at bounding box center [623, 38] width 15 height 15
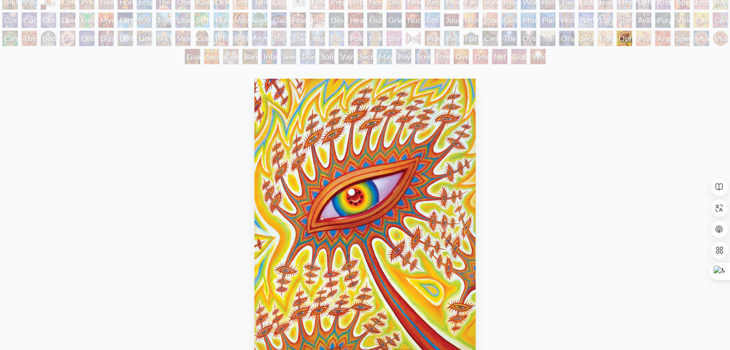
click at [574, 35] on div "Original Face" at bounding box center [566, 38] width 15 height 15
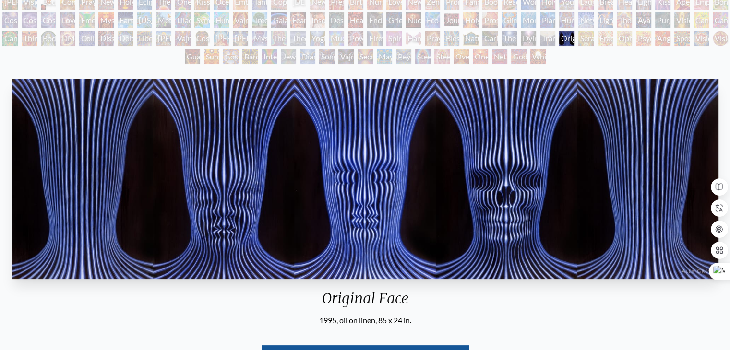
click at [530, 56] on div "White Light" at bounding box center [537, 56] width 15 height 15
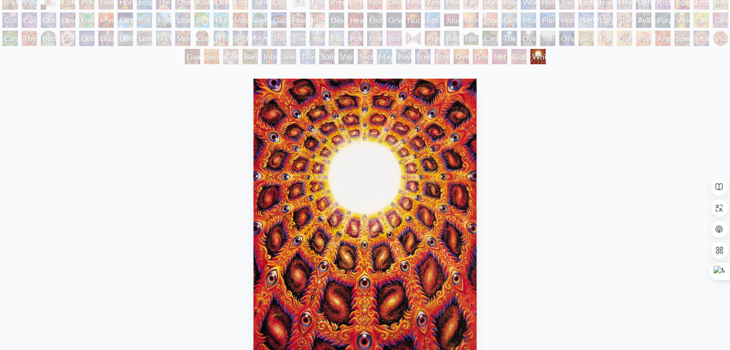
click at [498, 59] on div "Net of Being" at bounding box center [499, 56] width 15 height 15
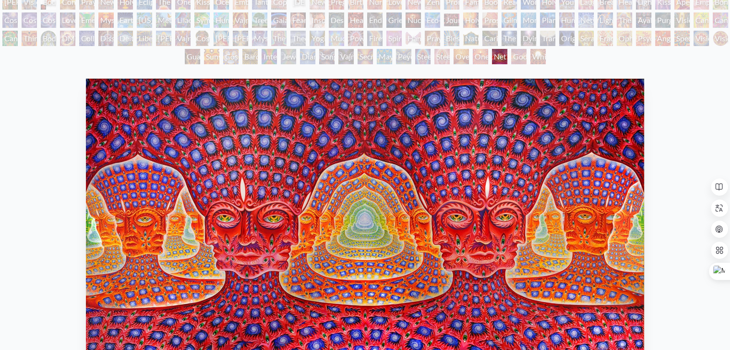
click at [459, 59] on div "Oversoul" at bounding box center [460, 56] width 15 height 15
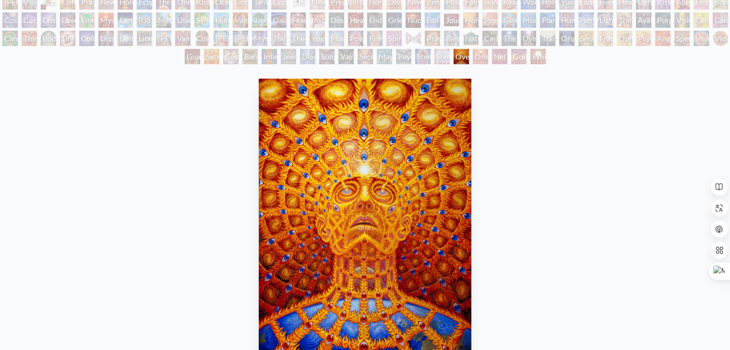
drag, startPoint x: 432, startPoint y: 64, endPoint x: 436, endPoint y: 57, distance: 8.4
click at [436, 57] on div "Adam & Eve Visionary Origin of Language Body, Mind, Spirit Contemplation Prayin…" at bounding box center [365, 30] width 730 height 73
click at [436, 57] on div "Steeplehead 2" at bounding box center [441, 56] width 15 height 15
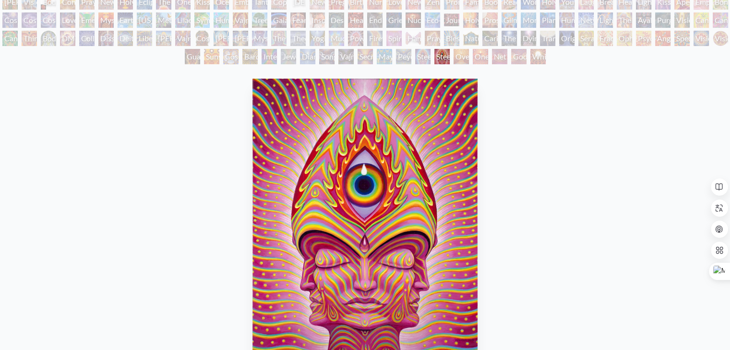
click at [410, 62] on div "Peyote Being" at bounding box center [403, 56] width 15 height 15
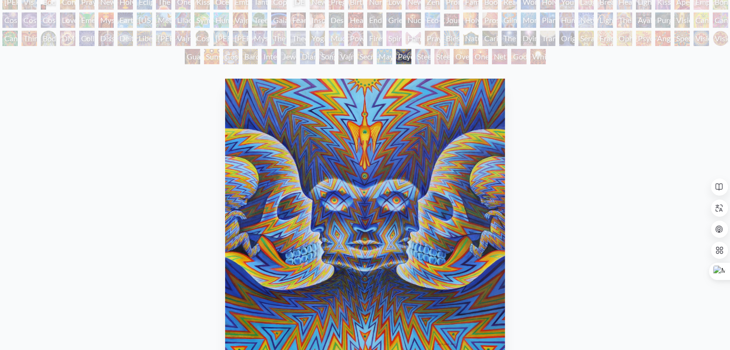
click at [380, 60] on div "Mayan Being" at bounding box center [384, 56] width 15 height 15
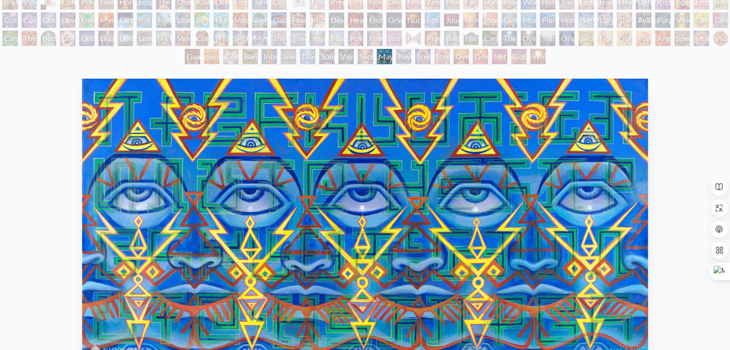
click at [365, 53] on div "Secret Writing Being" at bounding box center [364, 56] width 15 height 15
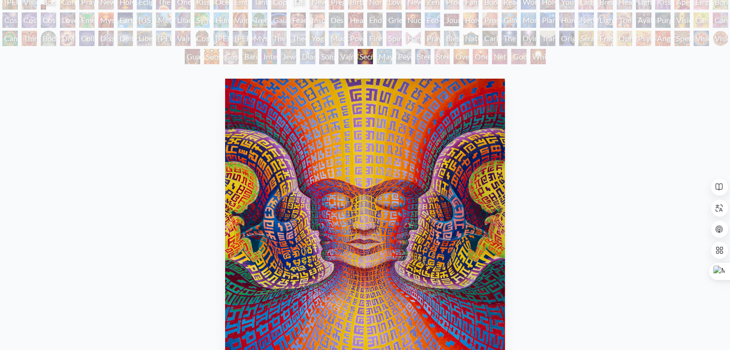
click at [341, 54] on div "Vajra Being" at bounding box center [345, 56] width 15 height 15
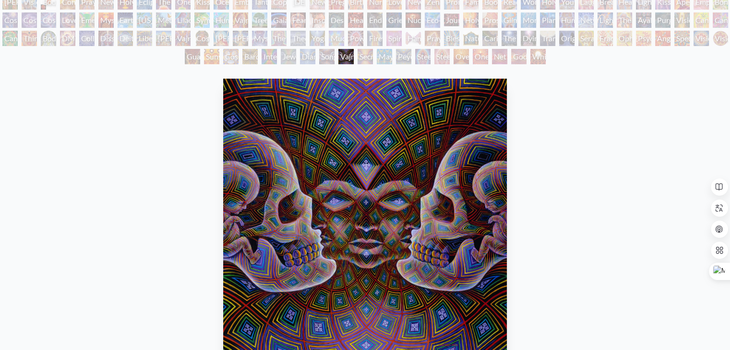
click at [315, 58] on div "Diamond Being" at bounding box center [307, 56] width 15 height 15
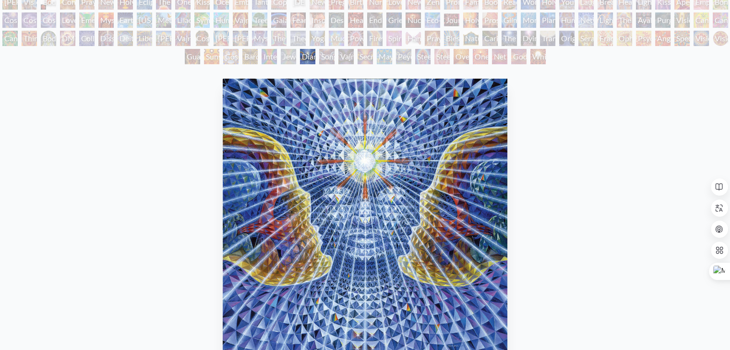
click at [287, 58] on div "Jewel Being" at bounding box center [288, 56] width 15 height 15
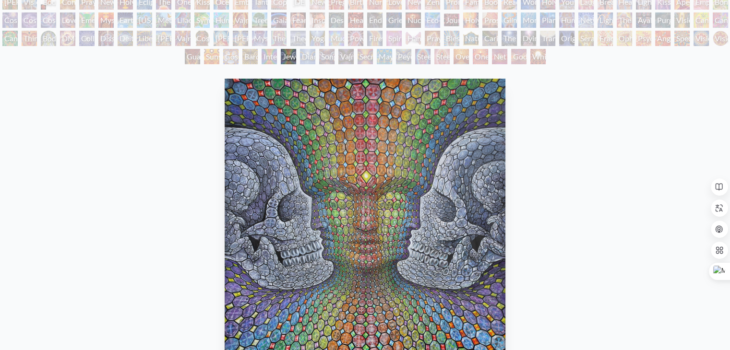
click at [271, 59] on div "Interbeing" at bounding box center [268, 56] width 15 height 15
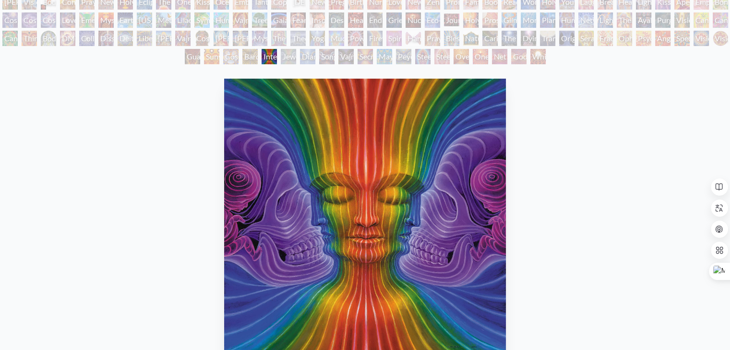
click at [248, 59] on div "Bardo Being" at bounding box center [249, 56] width 15 height 15
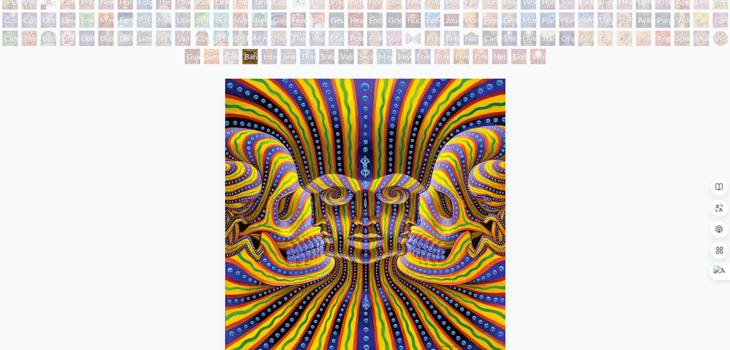
click at [228, 62] on div "Cosmic Elf" at bounding box center [230, 56] width 15 height 15
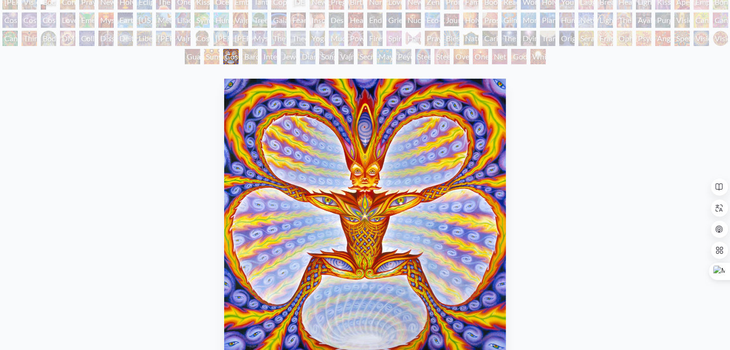
click at [209, 59] on div "Sunyata" at bounding box center [211, 56] width 15 height 15
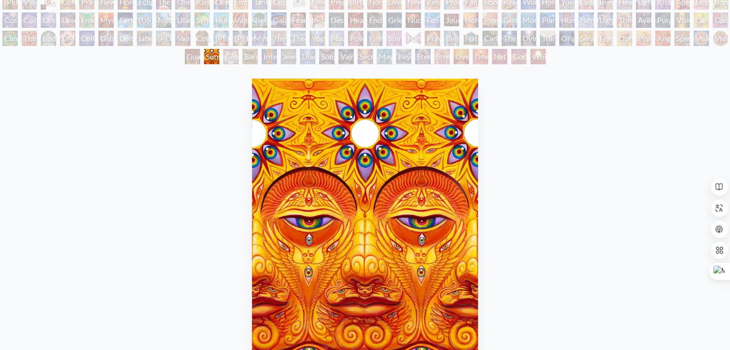
click at [186, 60] on div "Guardian of Infinite Vision" at bounding box center [192, 56] width 15 height 15
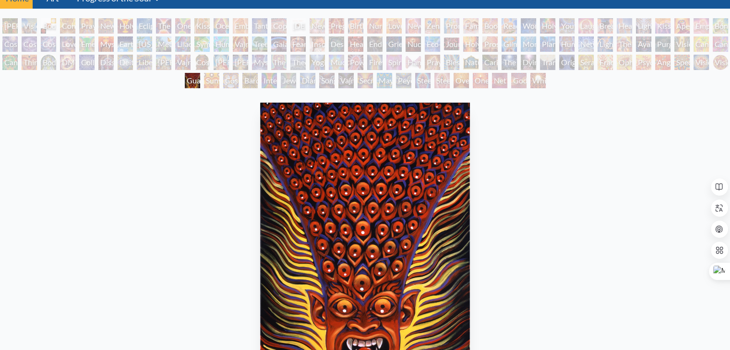
scroll to position [37, 0]
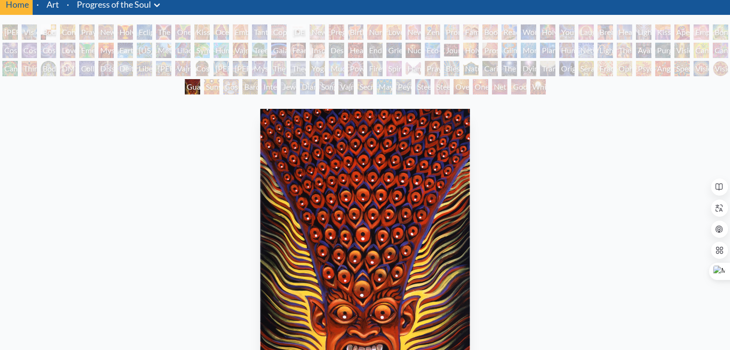
click at [302, 83] on div "Diamond Being" at bounding box center [307, 86] width 15 height 15
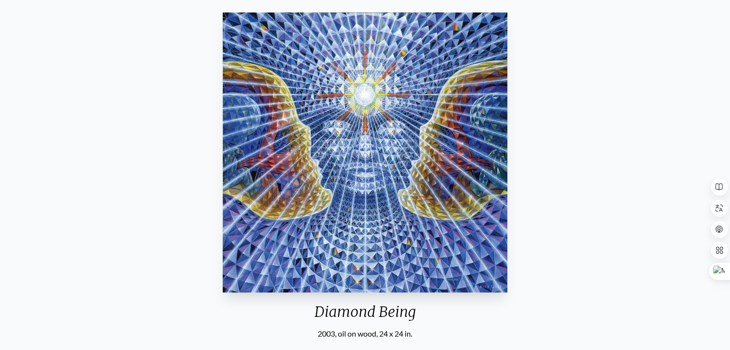
scroll to position [126, 0]
